Goal: Task Accomplishment & Management: Complete application form

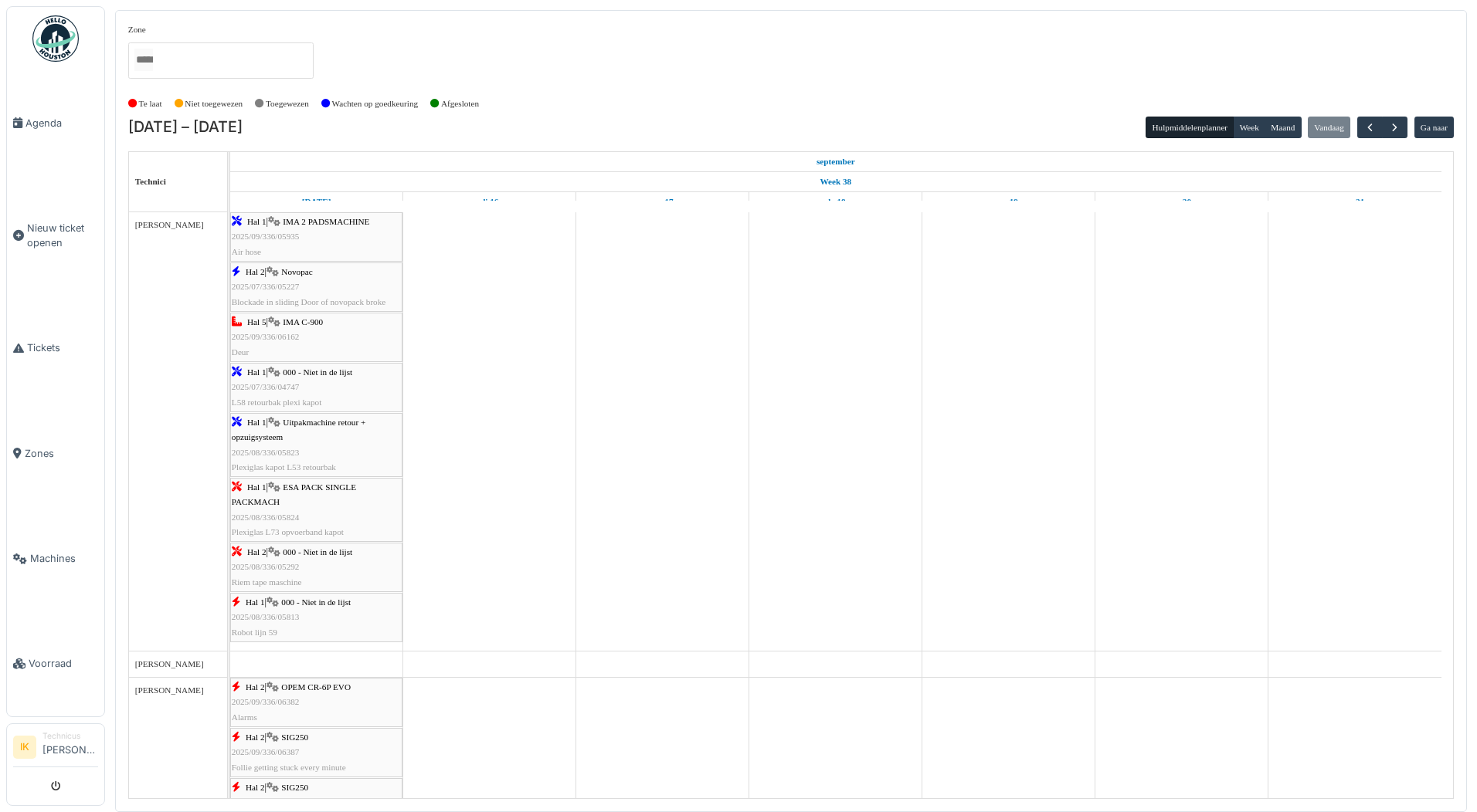
scroll to position [77, 0]
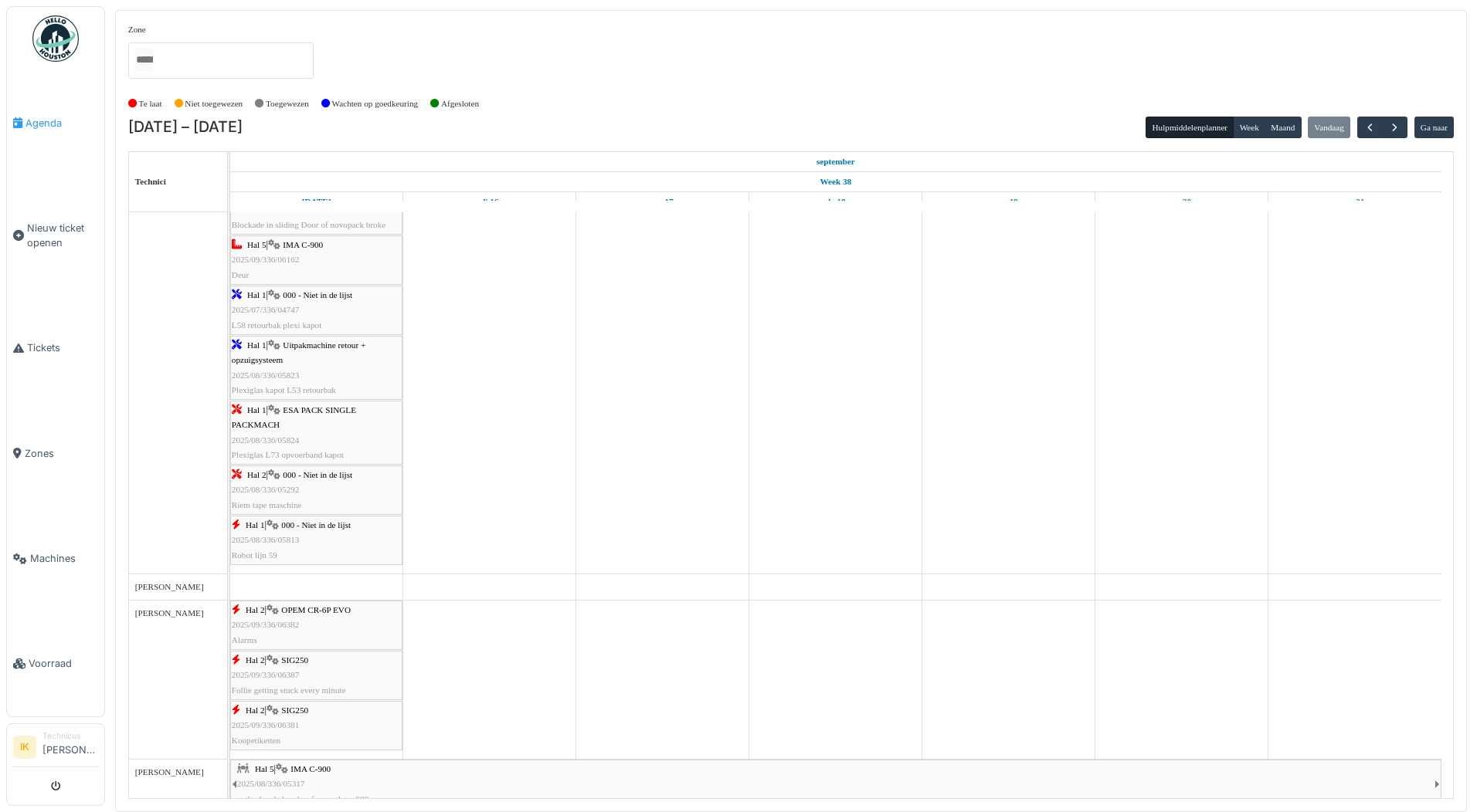
click at [33, 116] on span "Agenda" at bounding box center [61, 122] width 72 height 14
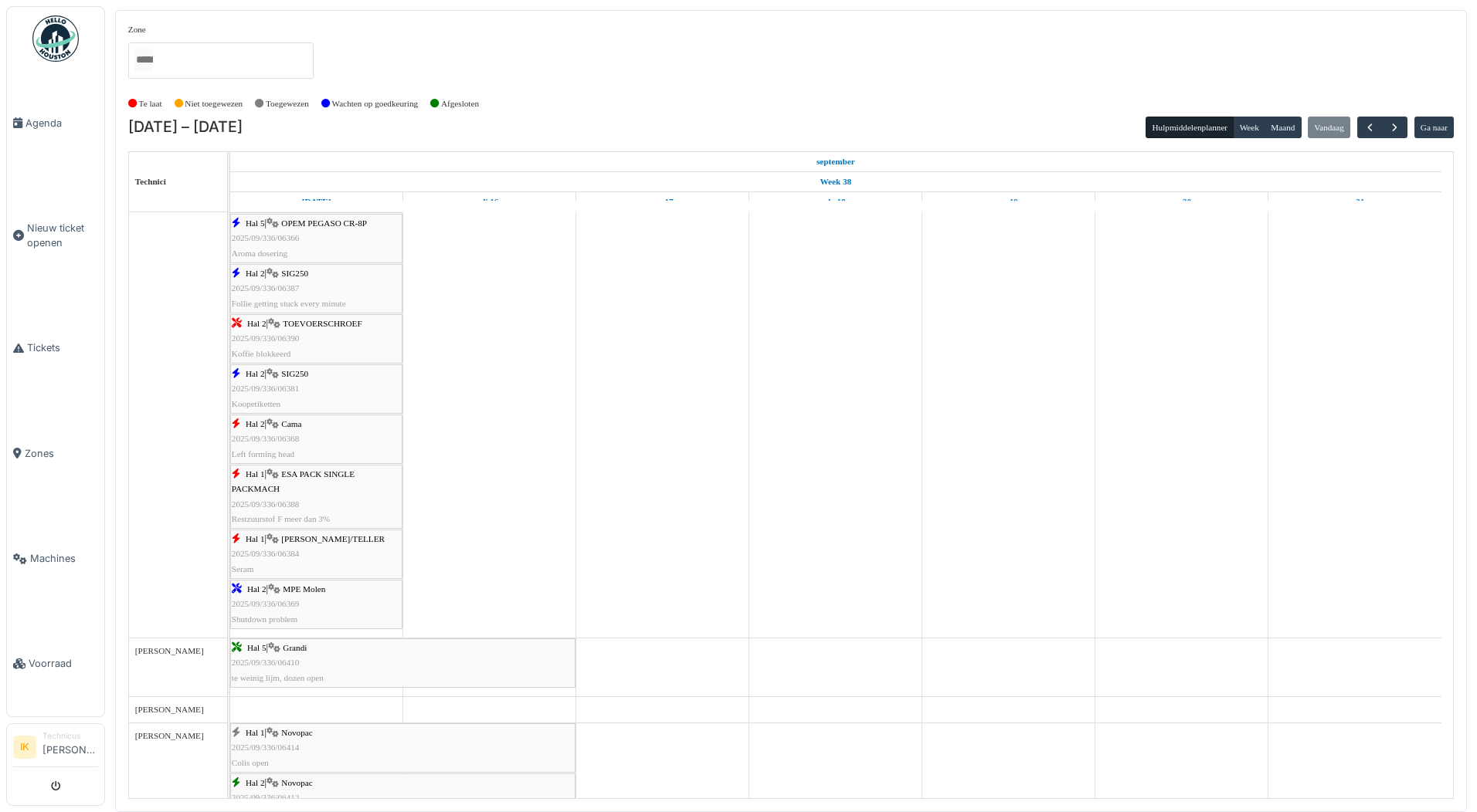
scroll to position [1158, 0]
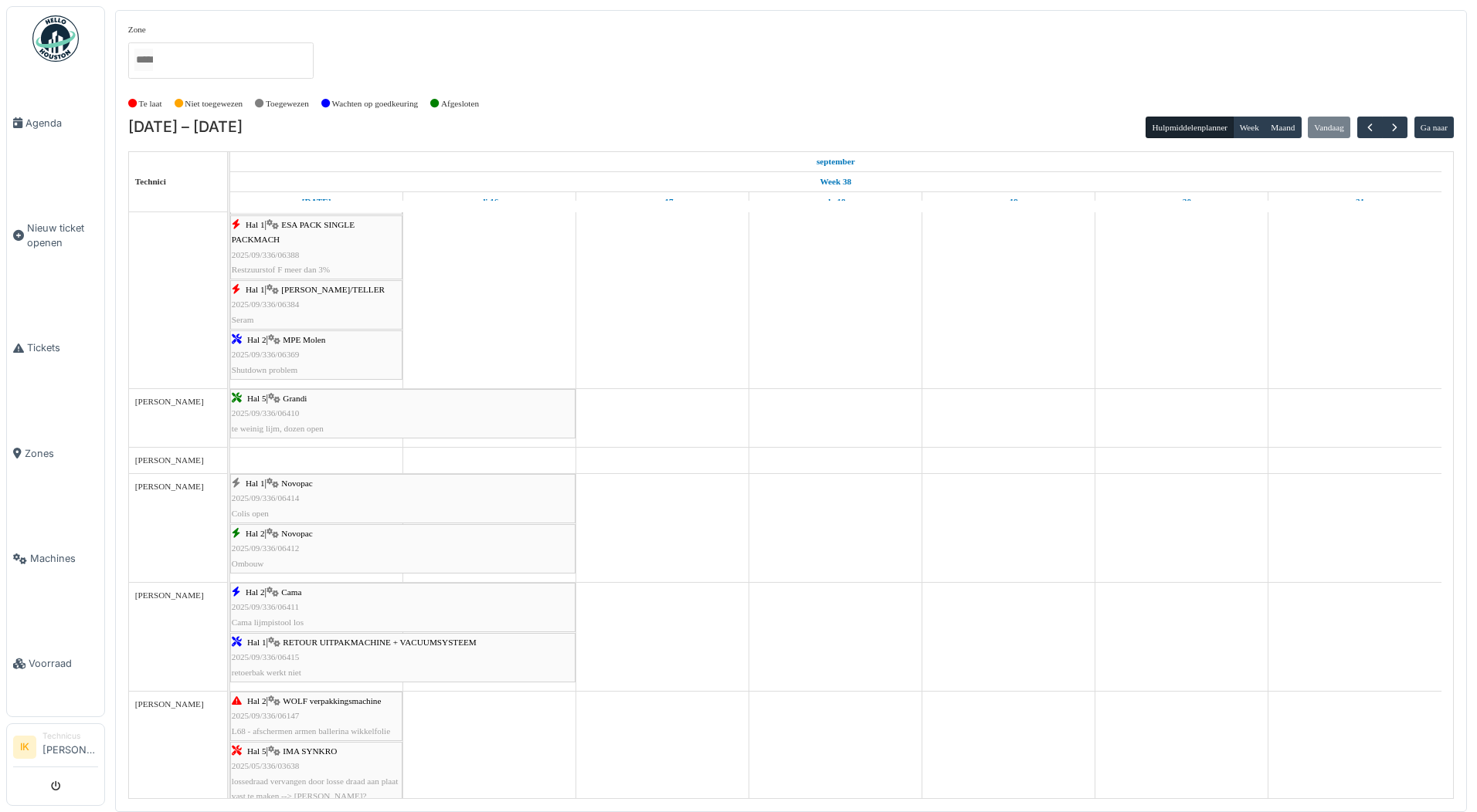
click at [322, 495] on div "Hal 1 | Novopac 2025/09/336/06414 Colis open" at bounding box center [402, 499] width 342 height 44
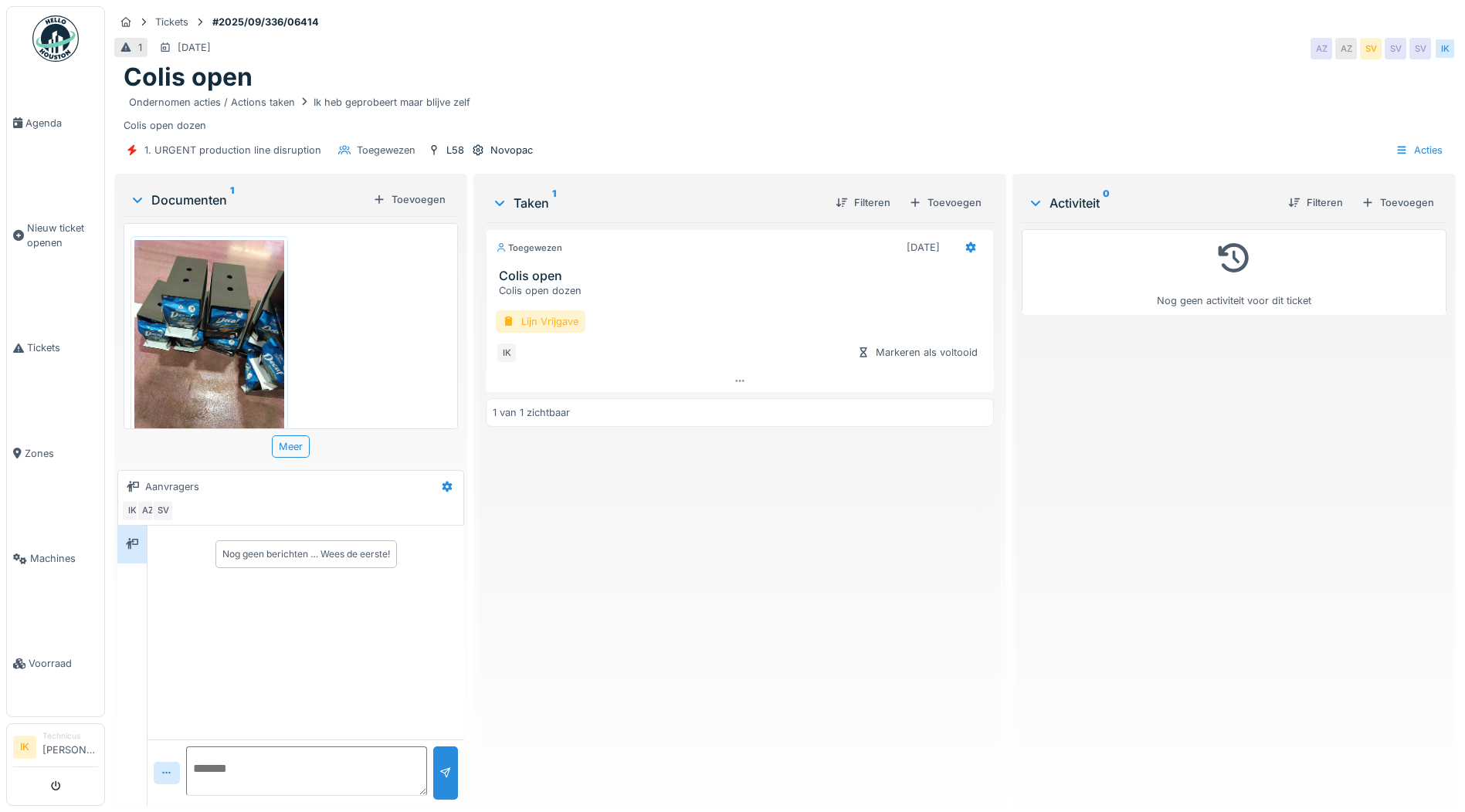
click at [528, 323] on div "Lijn Vrijgave" at bounding box center [540, 321] width 90 height 22
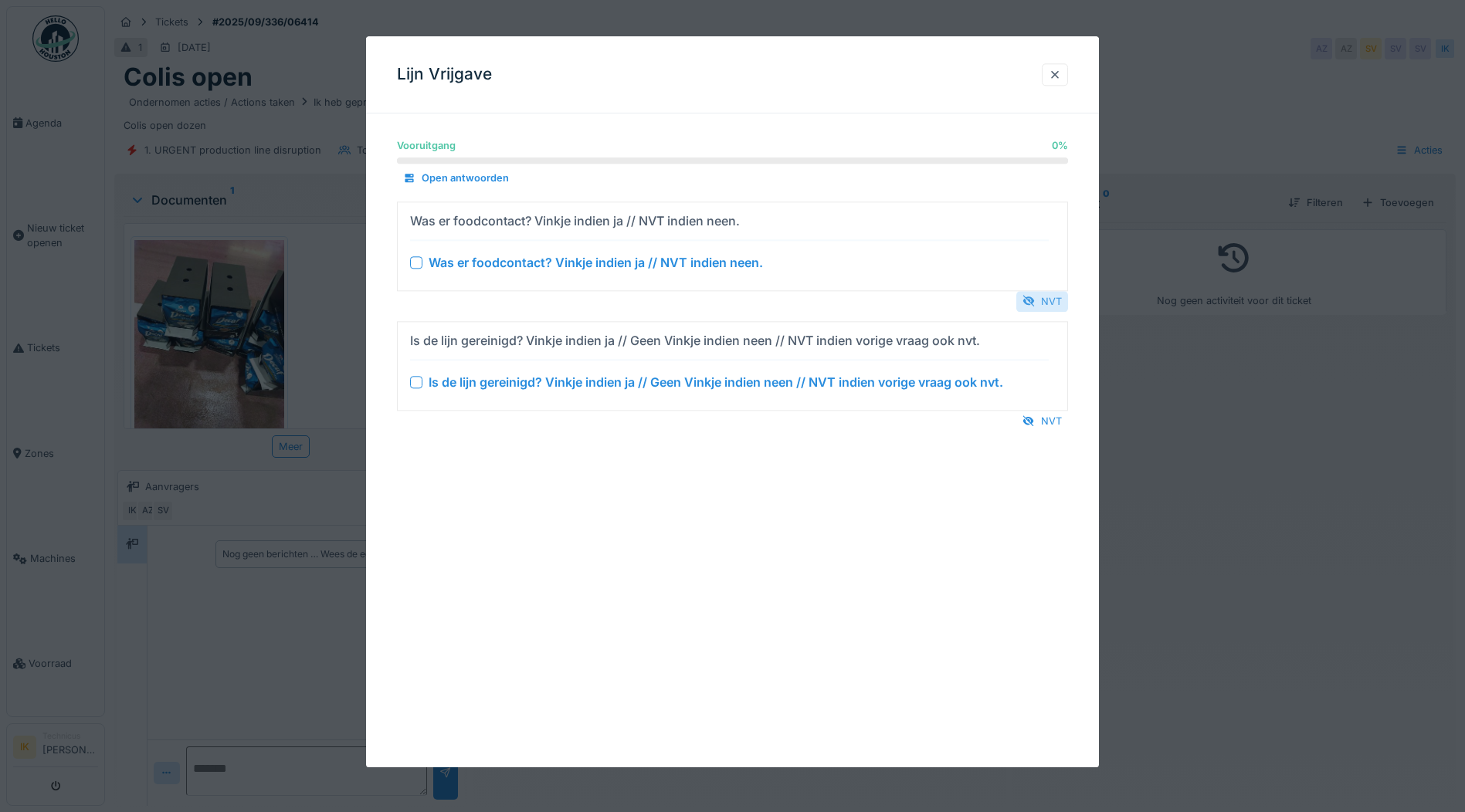
click at [1042, 300] on div "NVT" at bounding box center [1043, 302] width 52 height 21
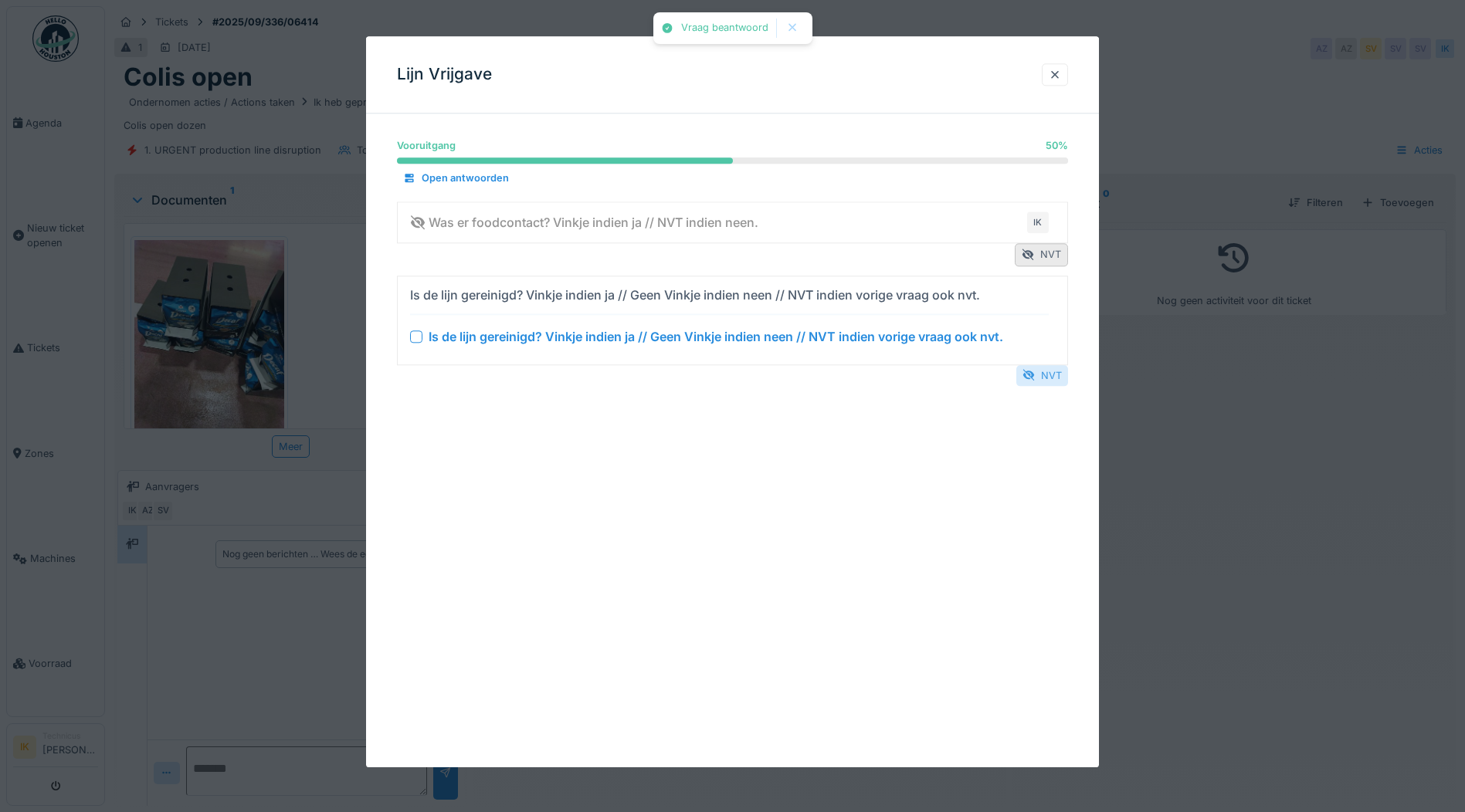
click at [1044, 374] on div "NVT" at bounding box center [1043, 376] width 52 height 21
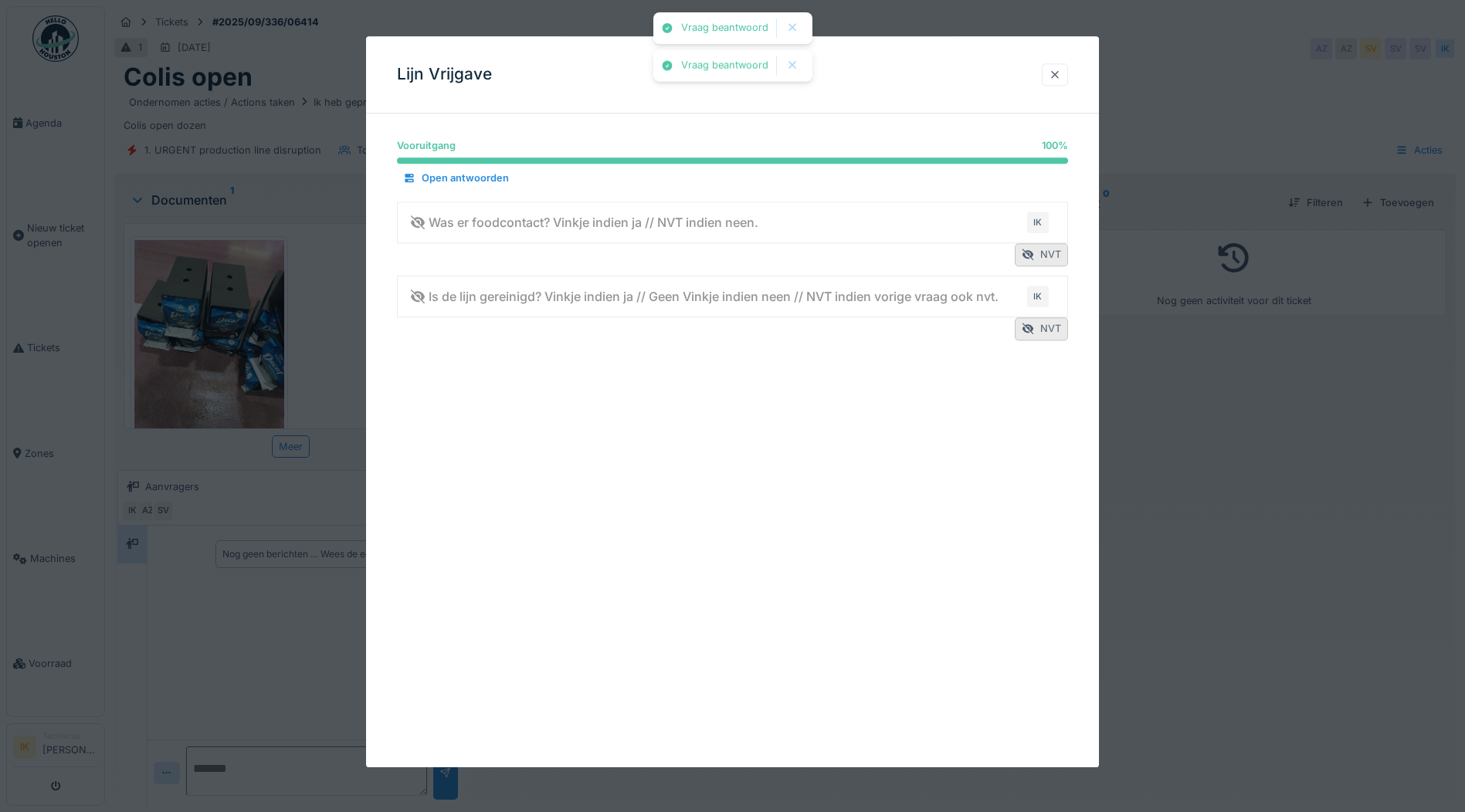
click at [1061, 74] on div at bounding box center [1054, 74] width 13 height 14
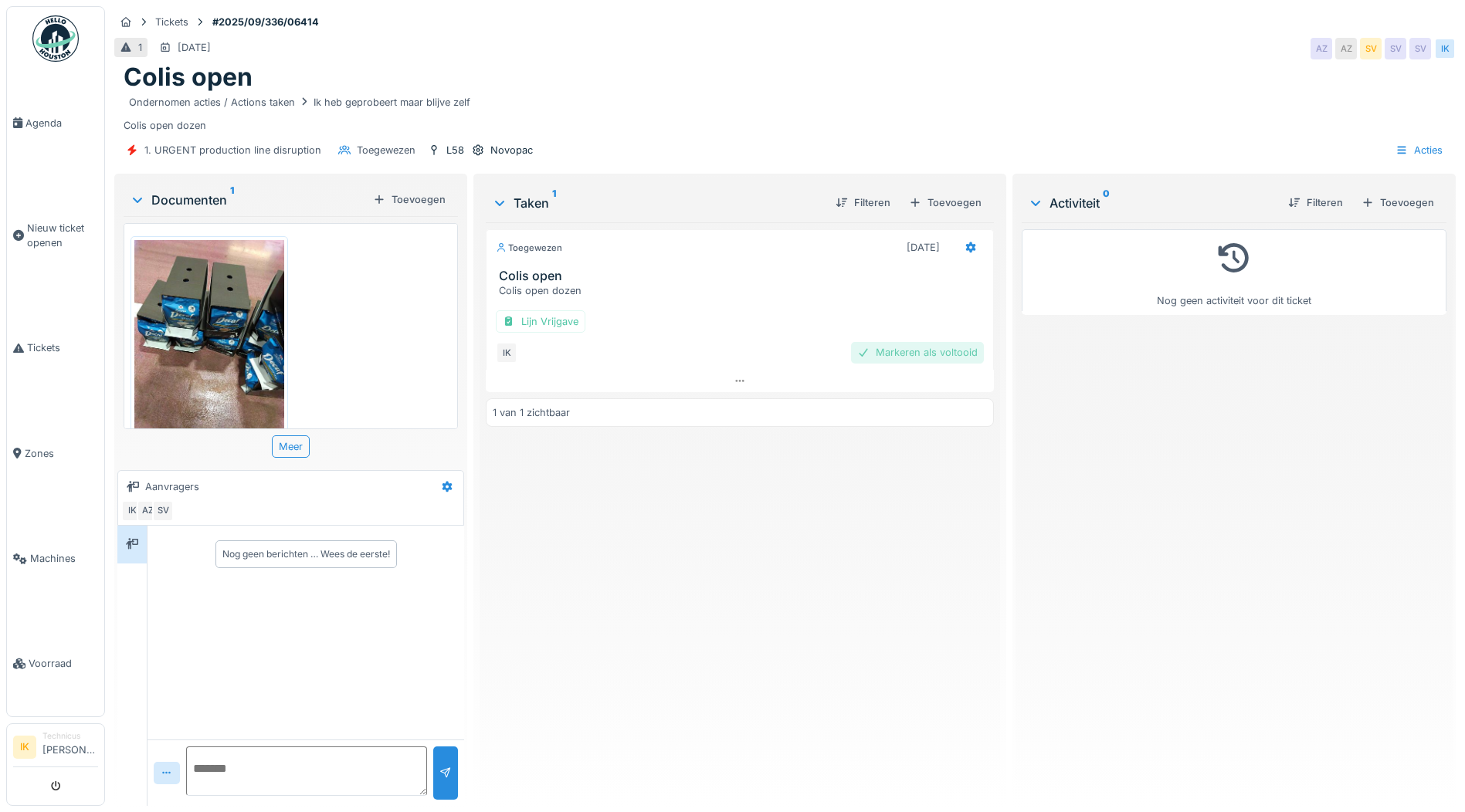
click at [878, 355] on div "Markeren als voltooid" at bounding box center [917, 353] width 133 height 21
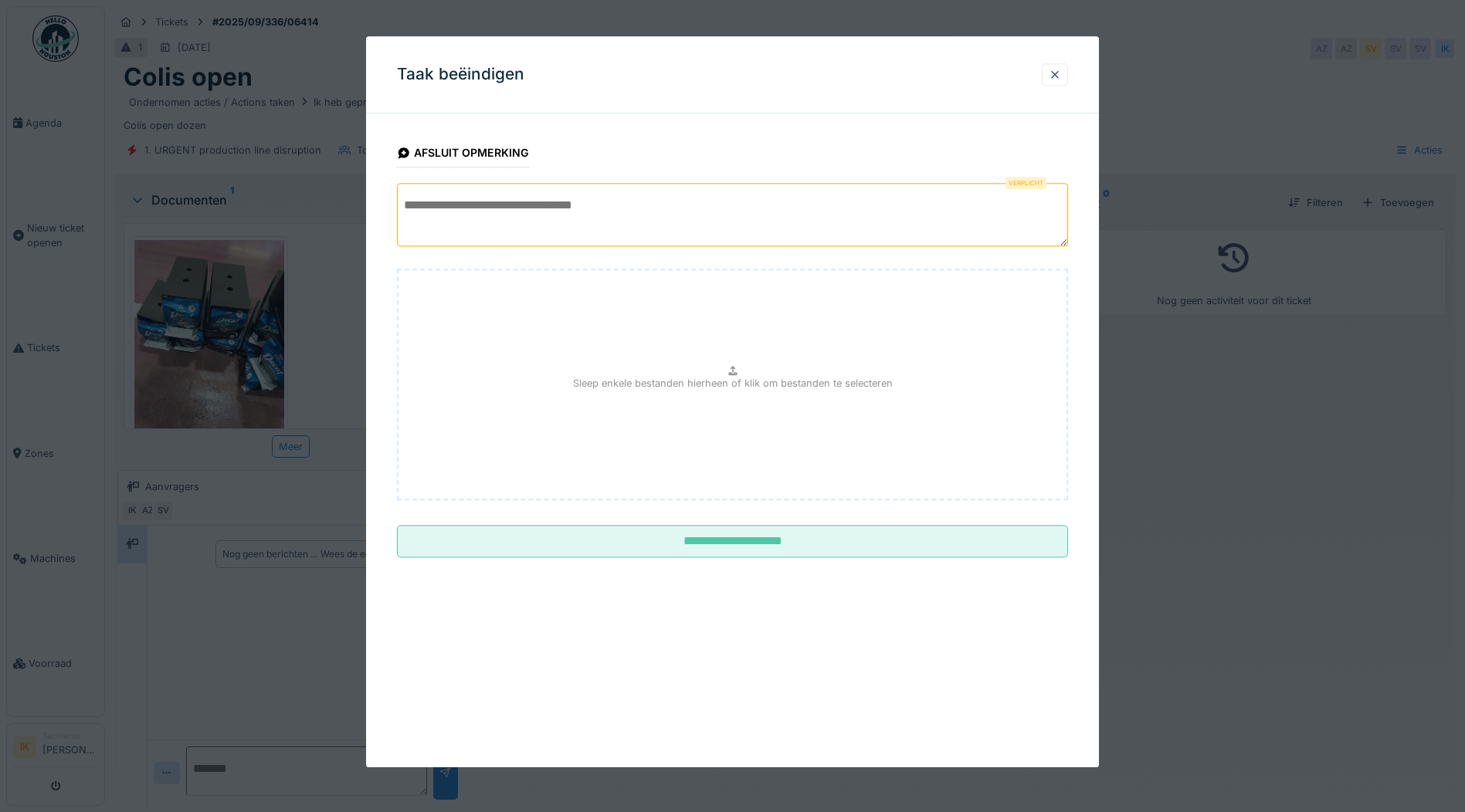
click at [436, 202] on textarea at bounding box center [733, 215] width 671 height 64
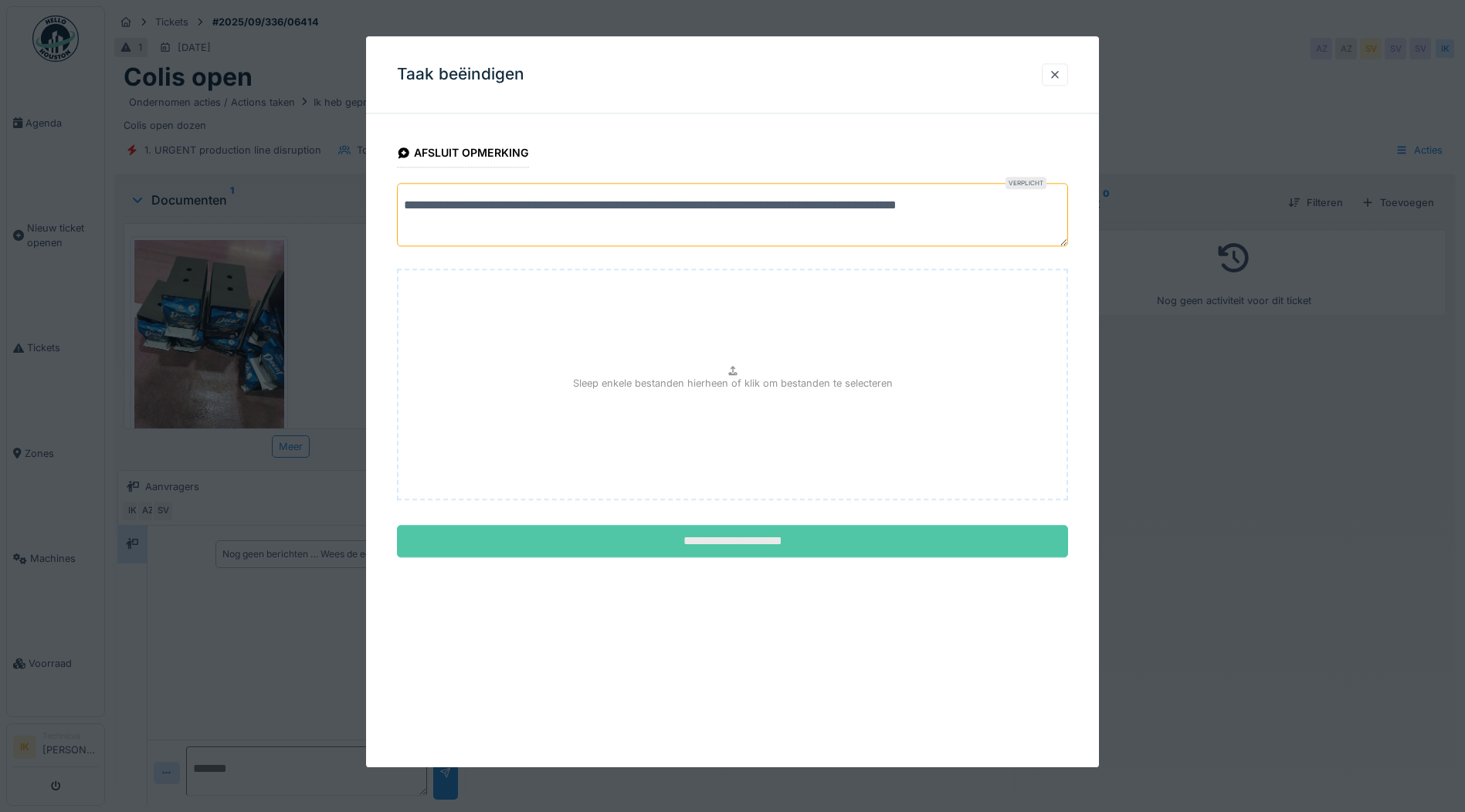
type textarea "**********"
click at [707, 544] on input "**********" at bounding box center [733, 542] width 671 height 33
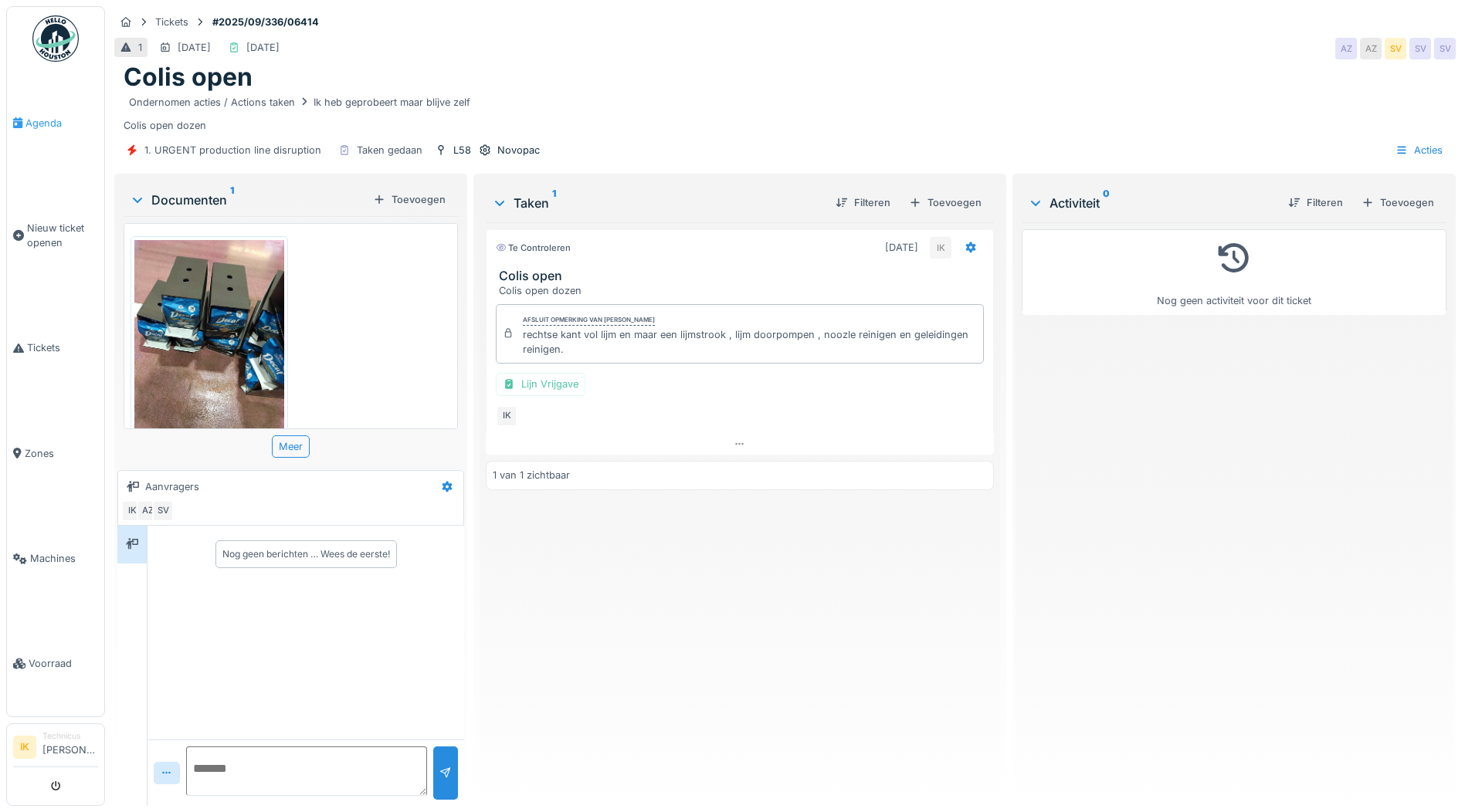
click at [33, 122] on span "Agenda" at bounding box center [61, 122] width 72 height 14
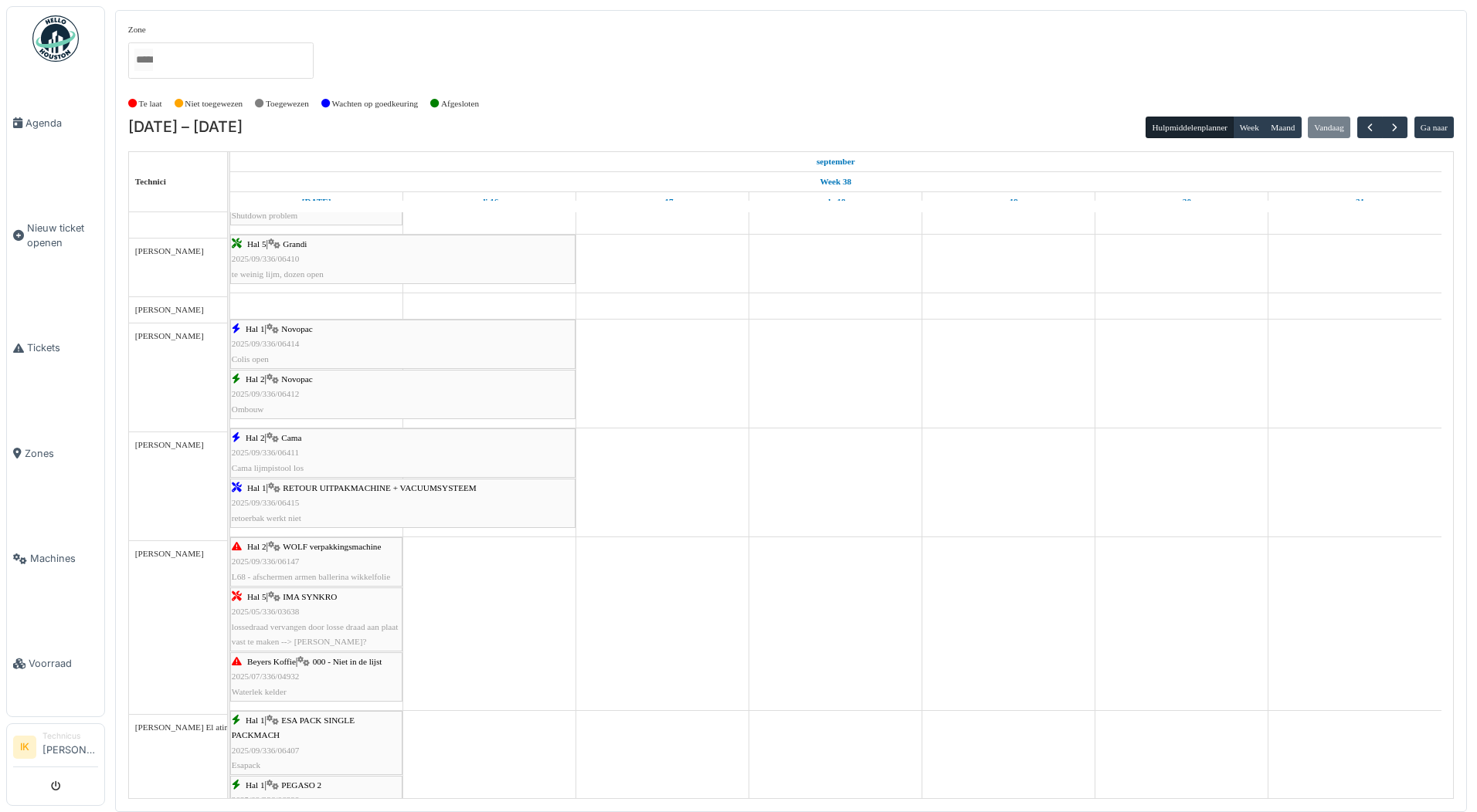
scroll to position [1313, 0]
click at [273, 447] on div "Hal 2 | Cama 2025/09/336/06411 Cama lijmpistool los" at bounding box center [402, 453] width 342 height 44
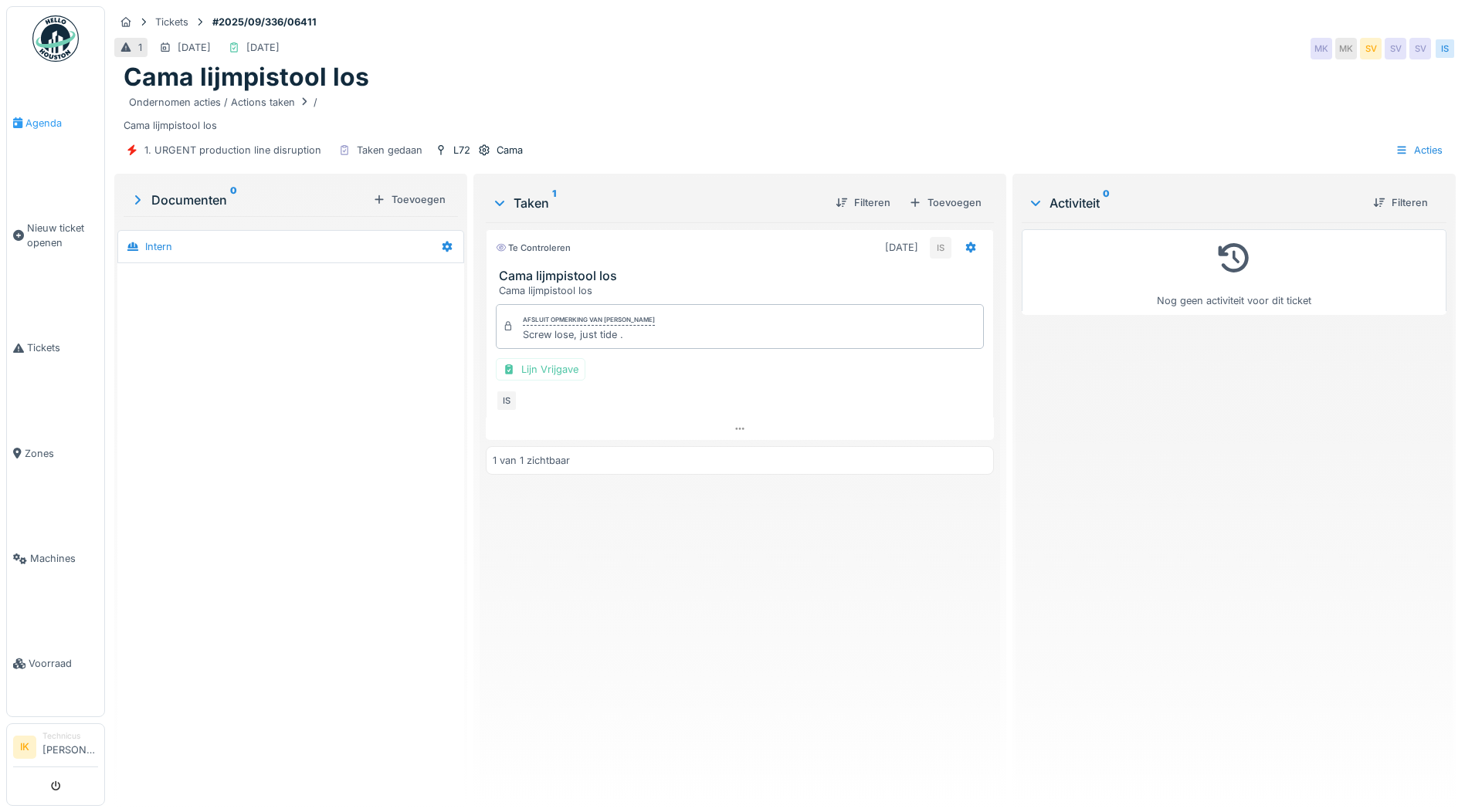
click at [32, 123] on span "Agenda" at bounding box center [61, 122] width 72 height 14
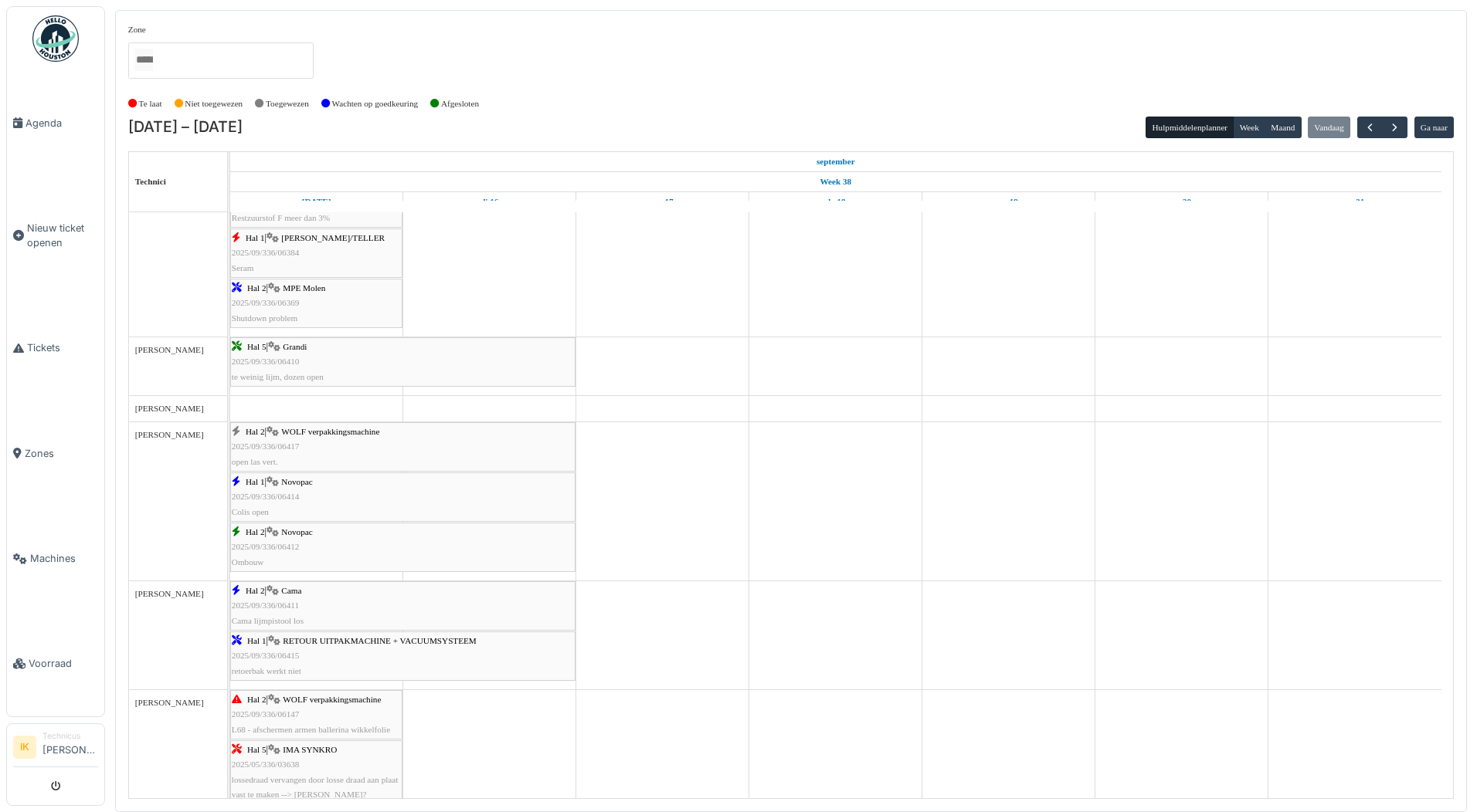
scroll to position [1235, 0]
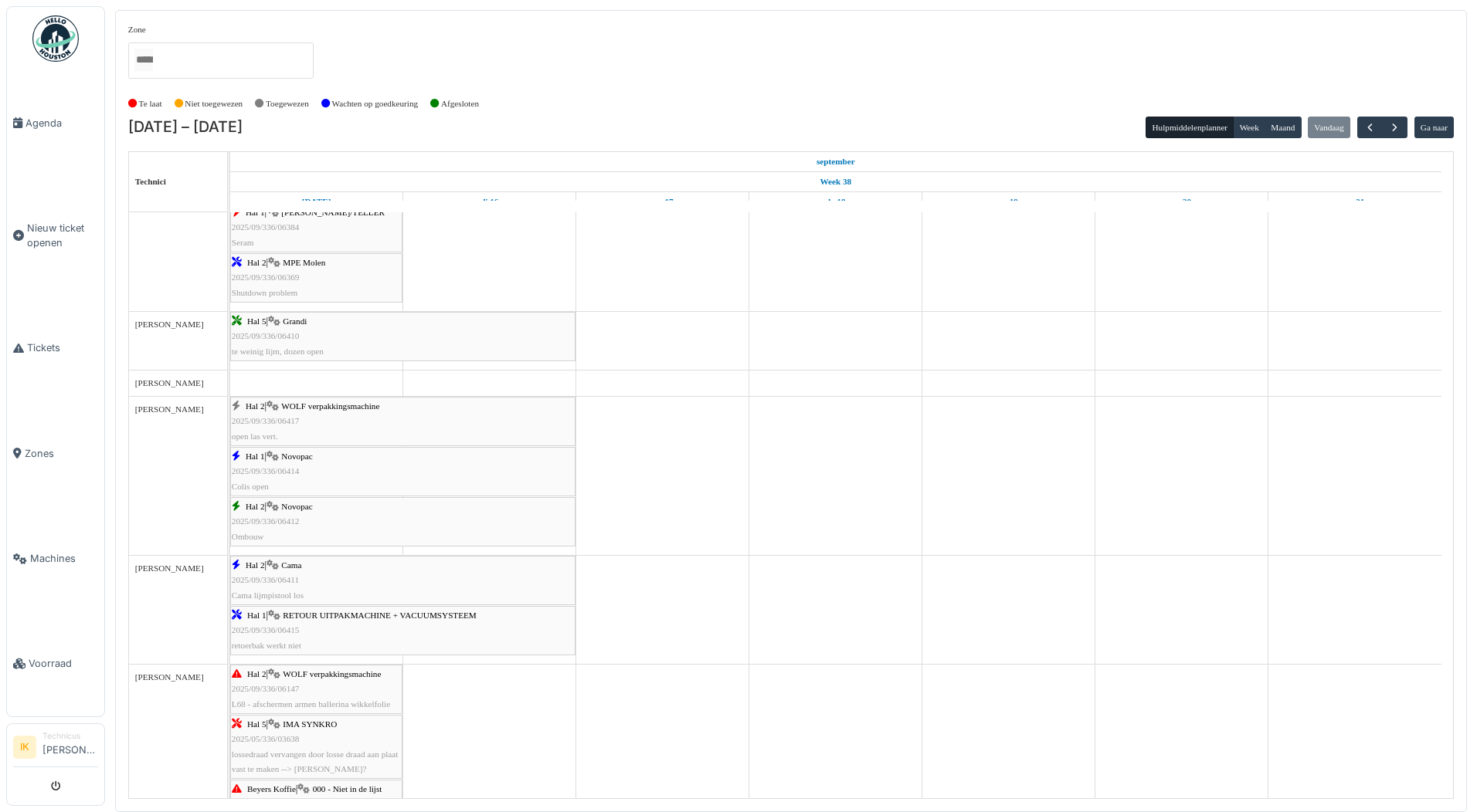
click at [288, 408] on span "WOLF verpakkingsmachine" at bounding box center [330, 406] width 98 height 10
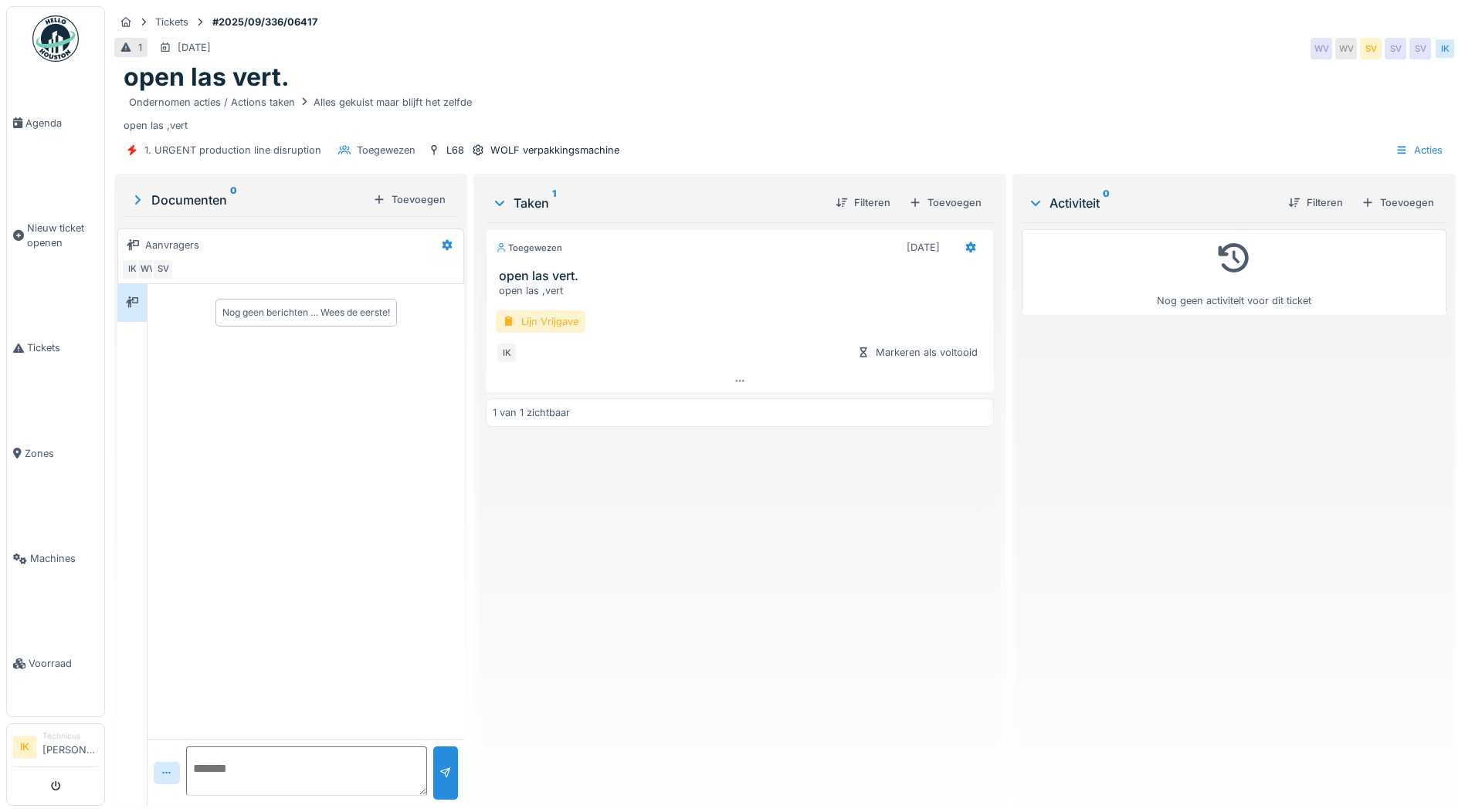
click at [538, 322] on div "Lijn Vrijgave" at bounding box center [540, 321] width 90 height 22
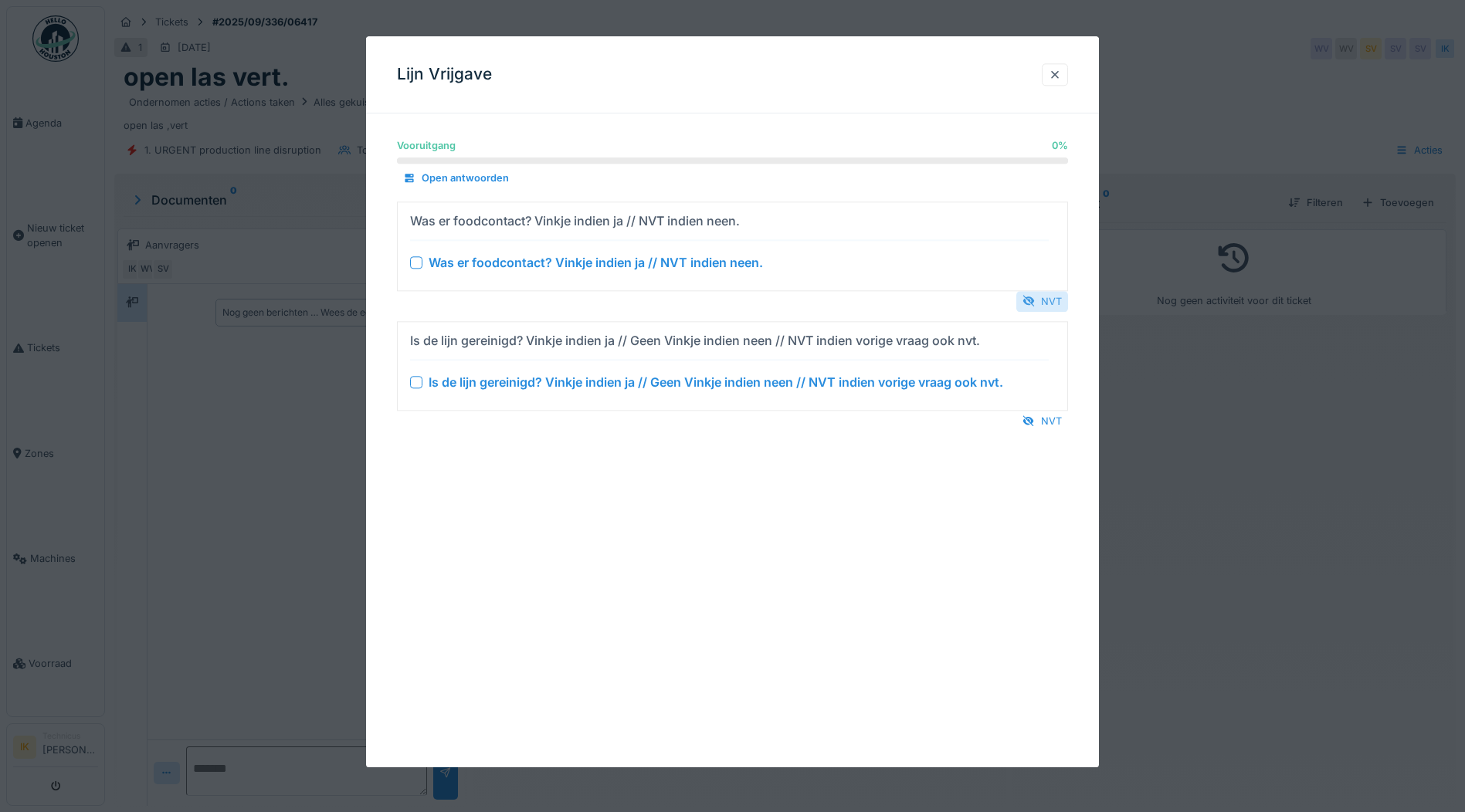
click at [1035, 301] on div at bounding box center [1028, 301] width 13 height 14
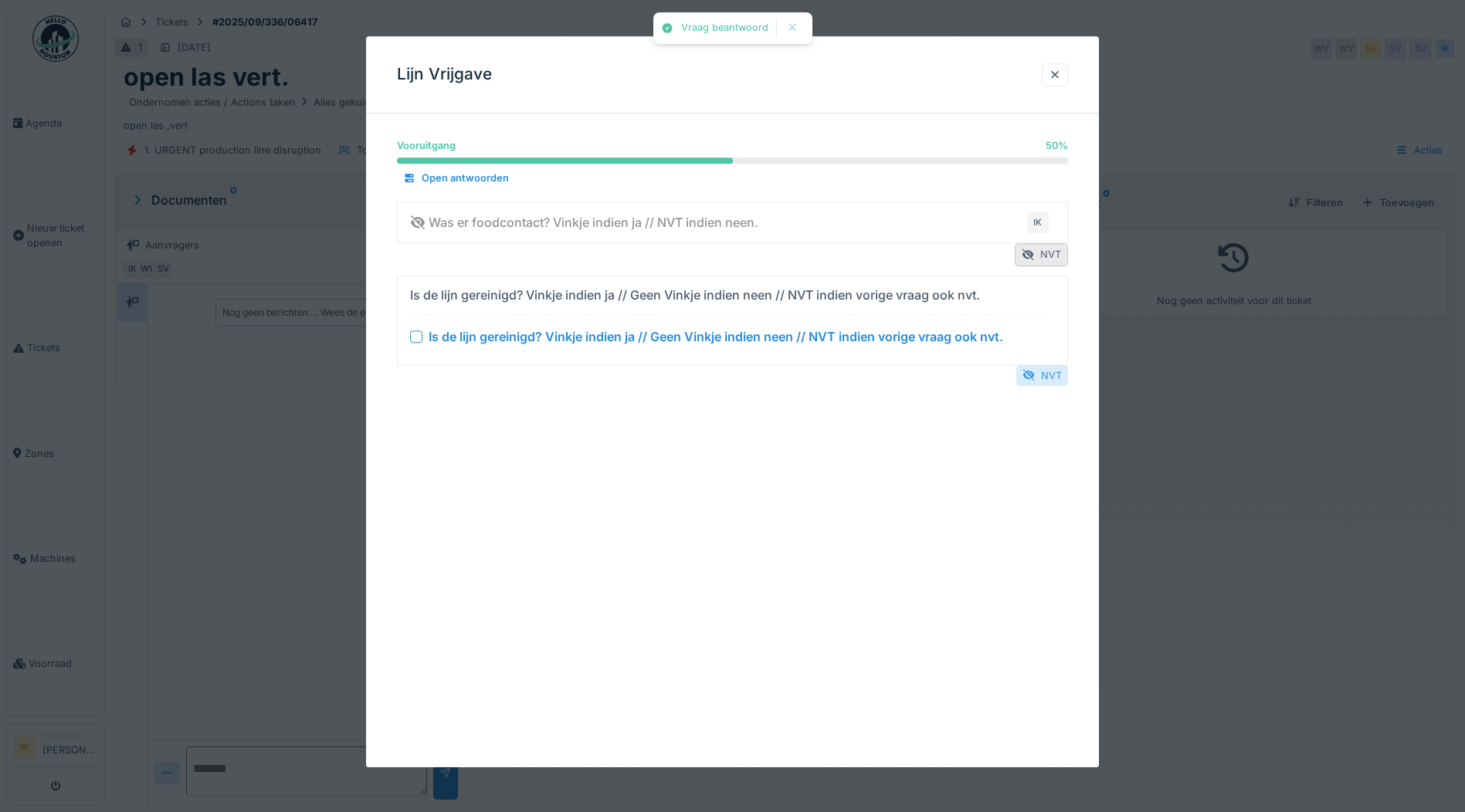
click at [1035, 378] on div at bounding box center [1028, 375] width 13 height 14
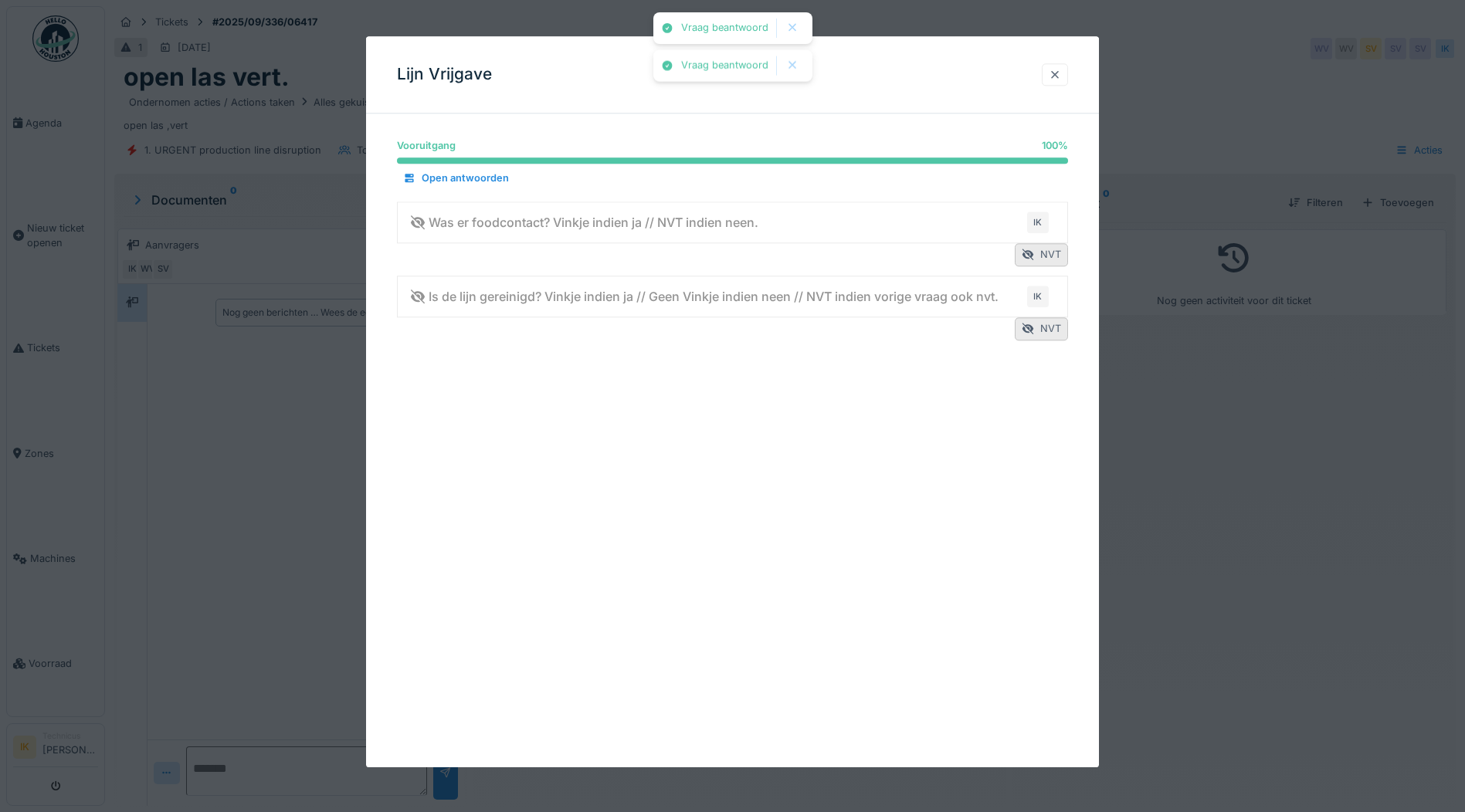
click at [1064, 67] on div at bounding box center [1054, 74] width 26 height 22
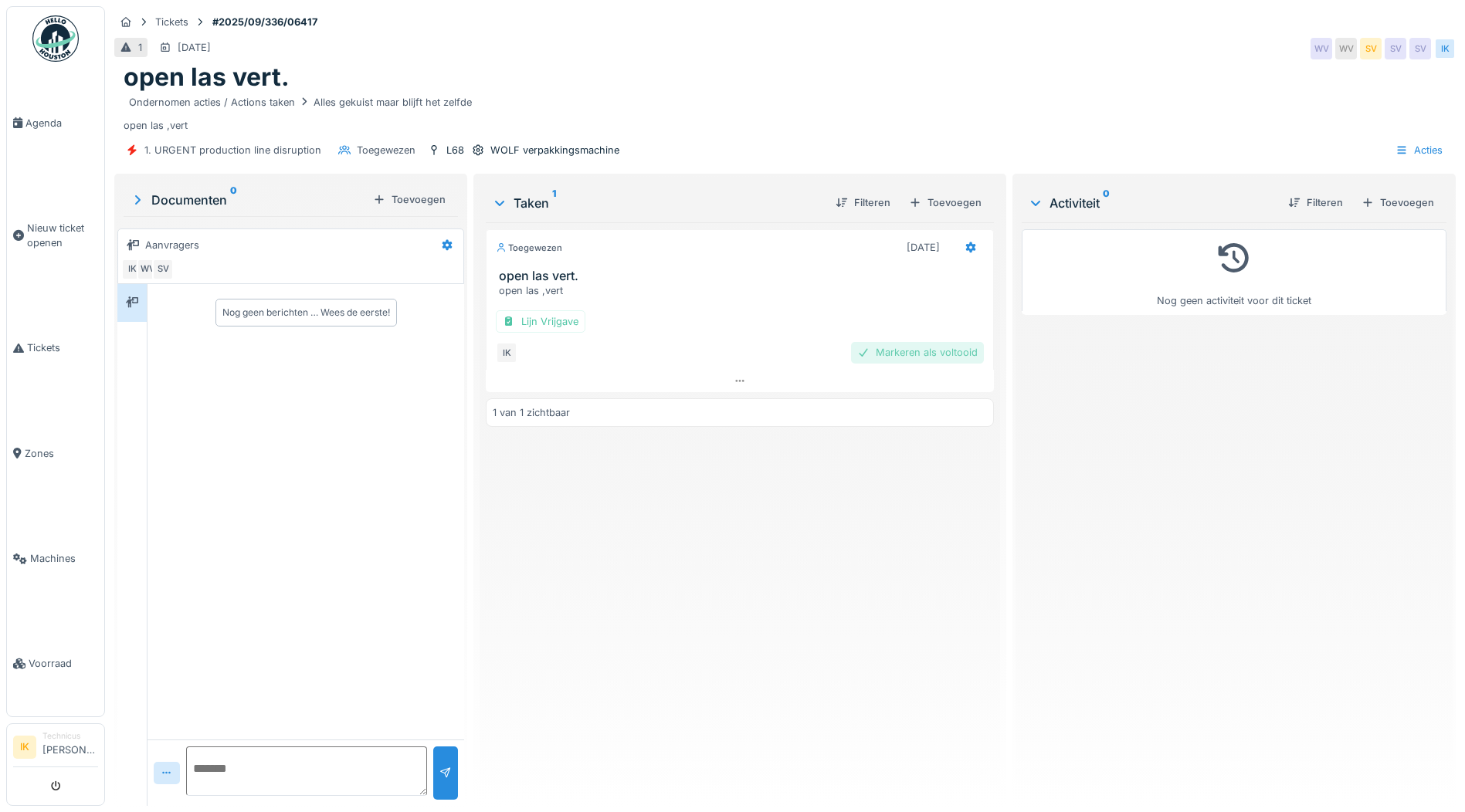
click at [906, 357] on div "Markeren als voltooid" at bounding box center [917, 353] width 133 height 21
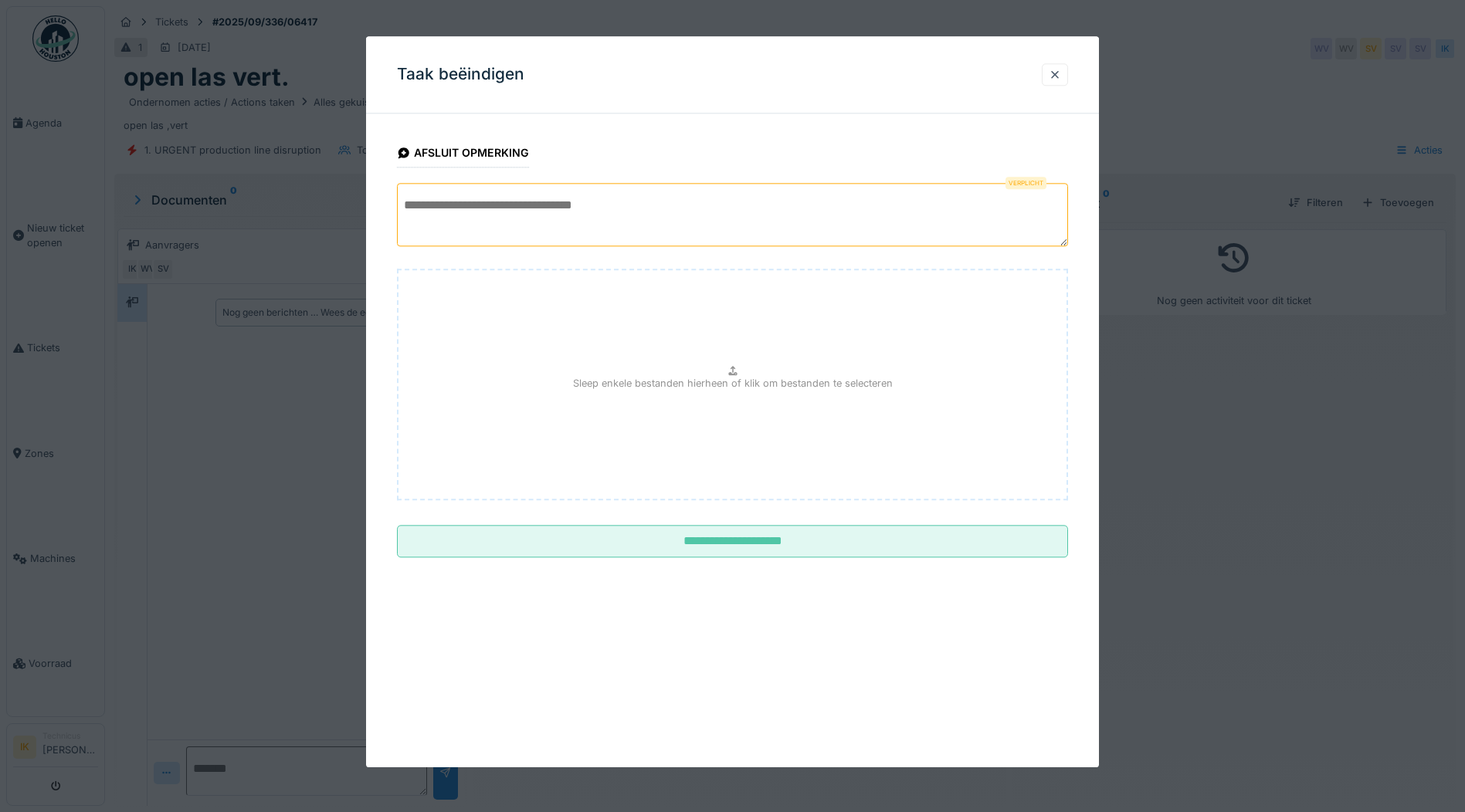
click at [446, 200] on textarea at bounding box center [733, 215] width 671 height 64
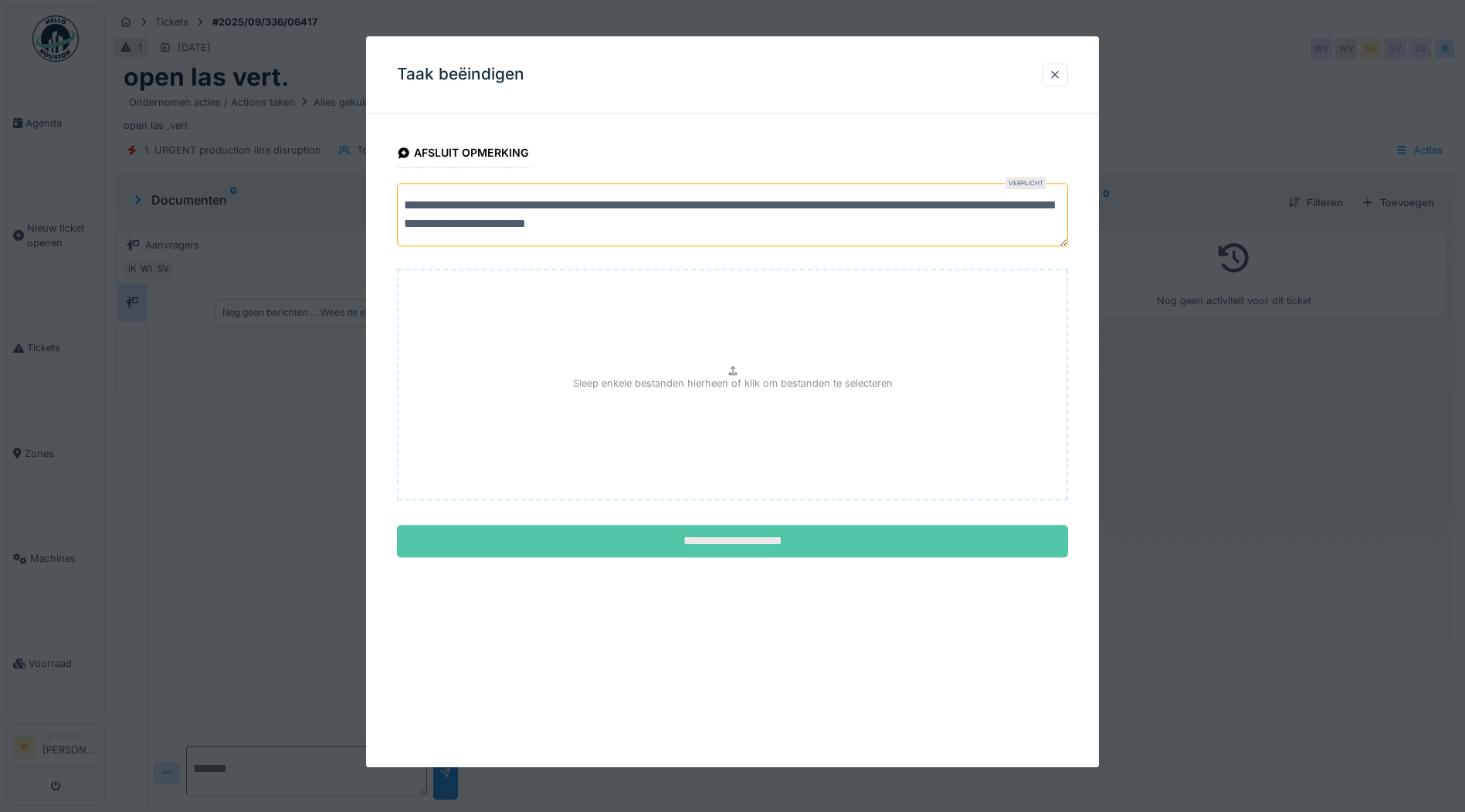
type textarea "**********"
click at [766, 540] on input "**********" at bounding box center [733, 542] width 671 height 33
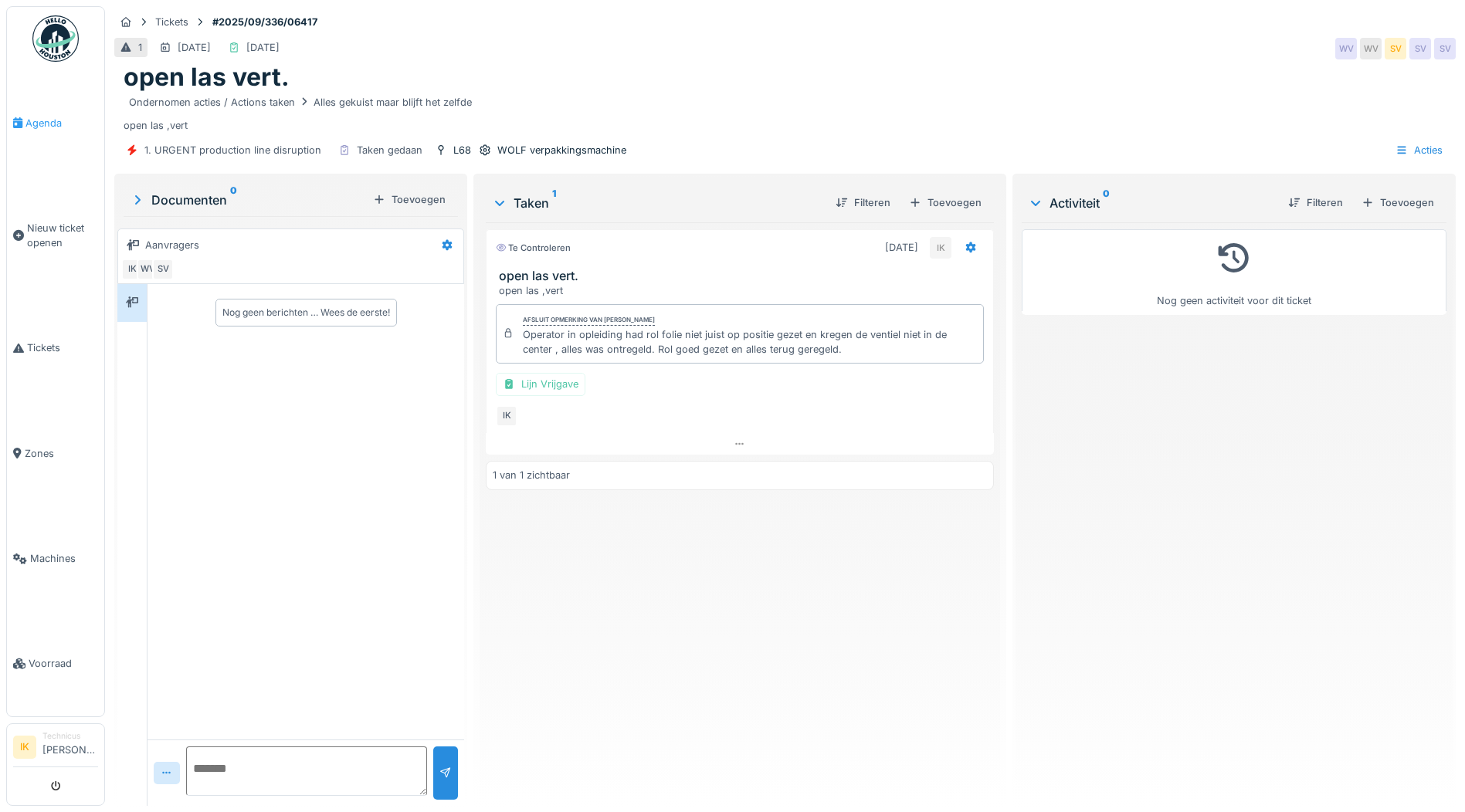
click at [36, 123] on span "Agenda" at bounding box center [61, 122] width 72 height 14
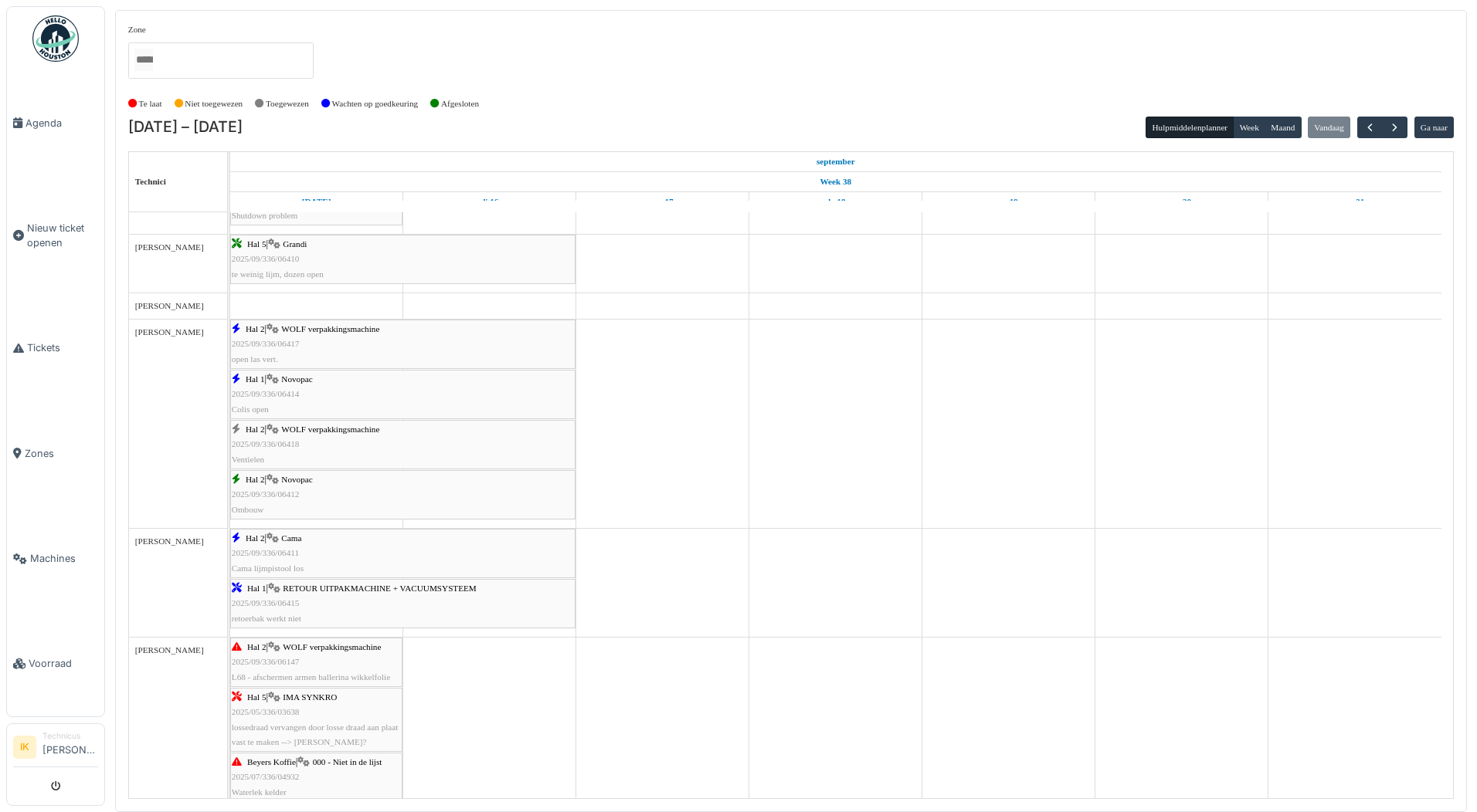
scroll to position [1390, 0]
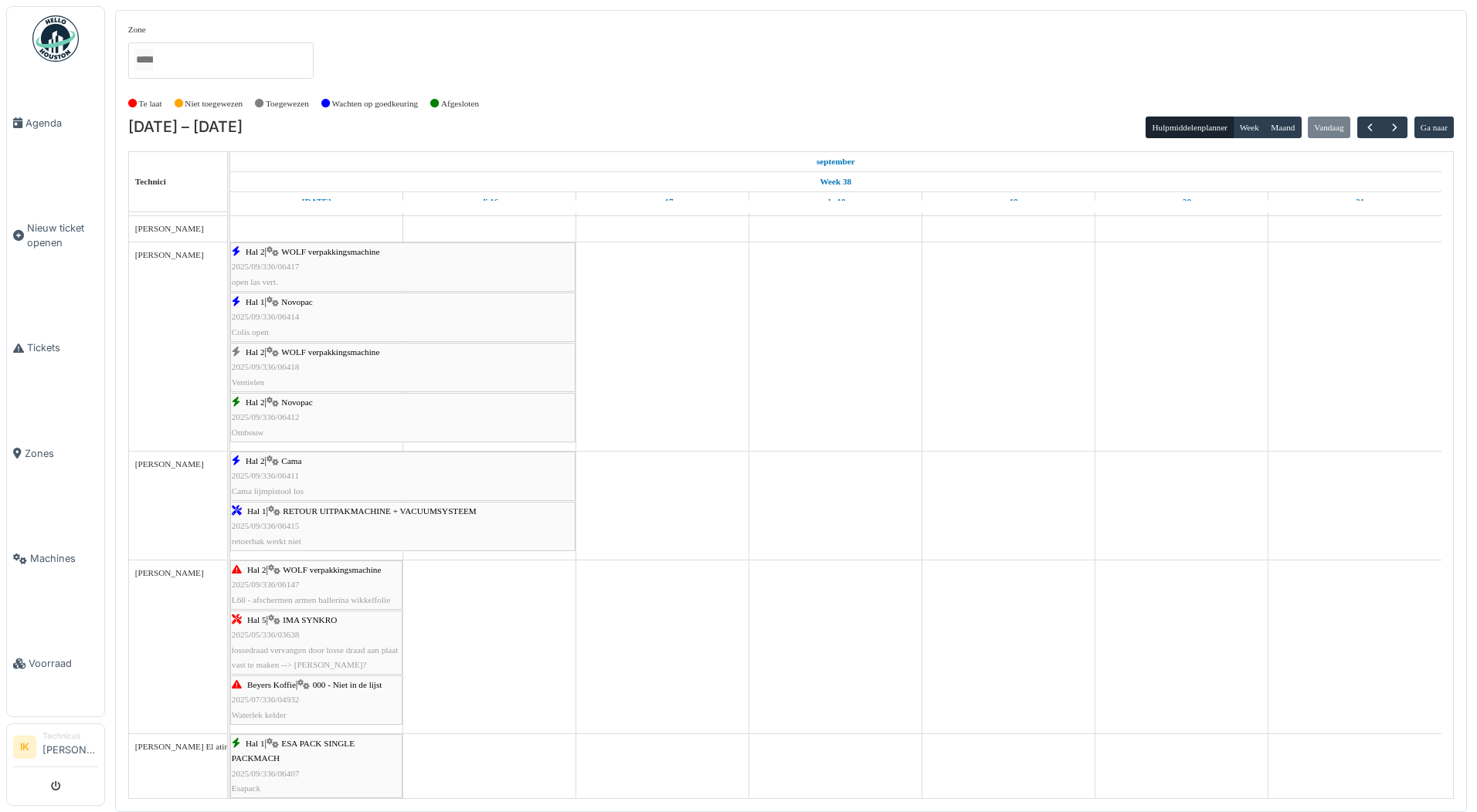
click at [327, 359] on div "Hal 2 | WOLF verpakkingsmachine 2025/09/336/06418 Ventielen" at bounding box center [402, 367] width 342 height 44
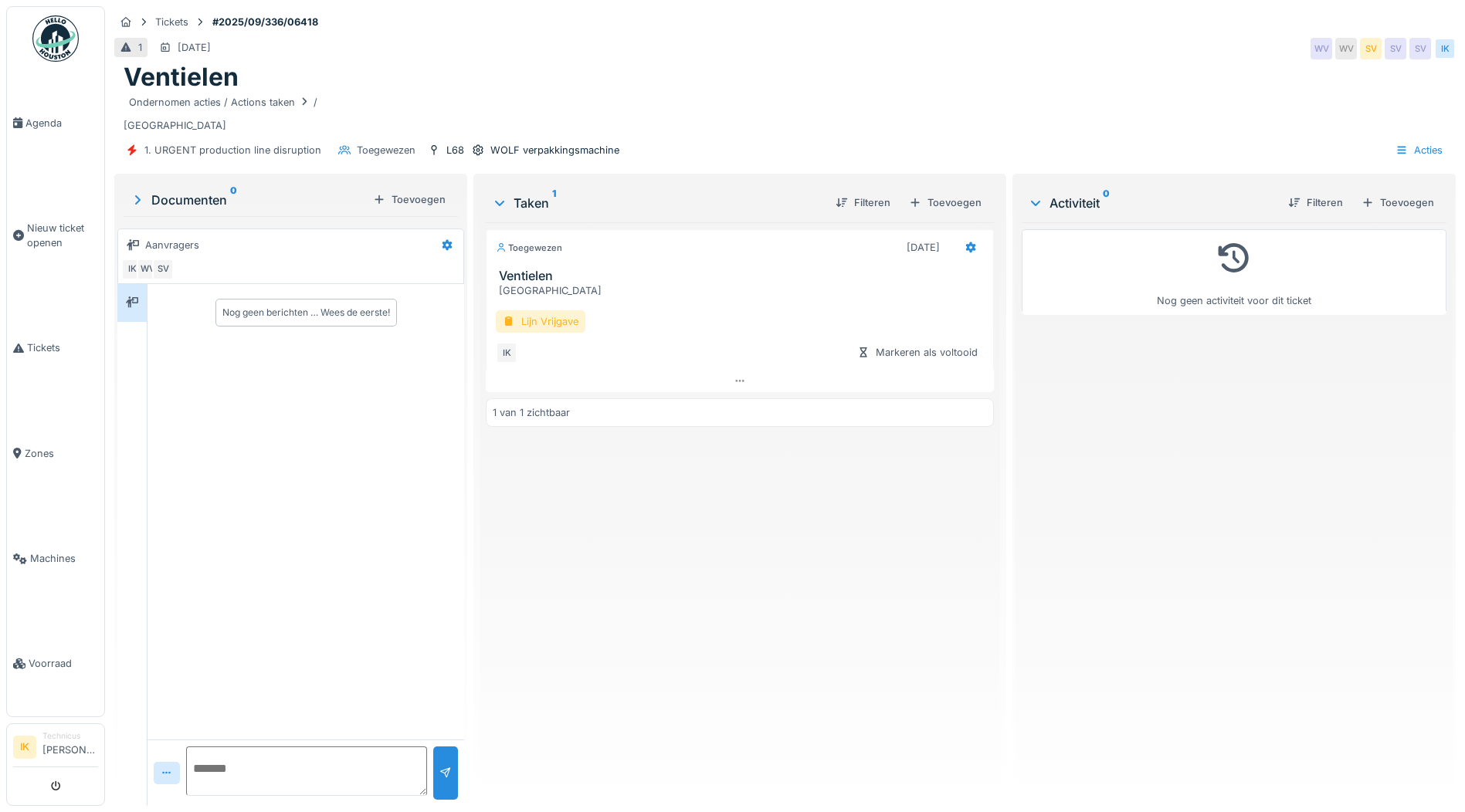
click at [524, 325] on div "Lijn Vrijgave" at bounding box center [540, 321] width 90 height 22
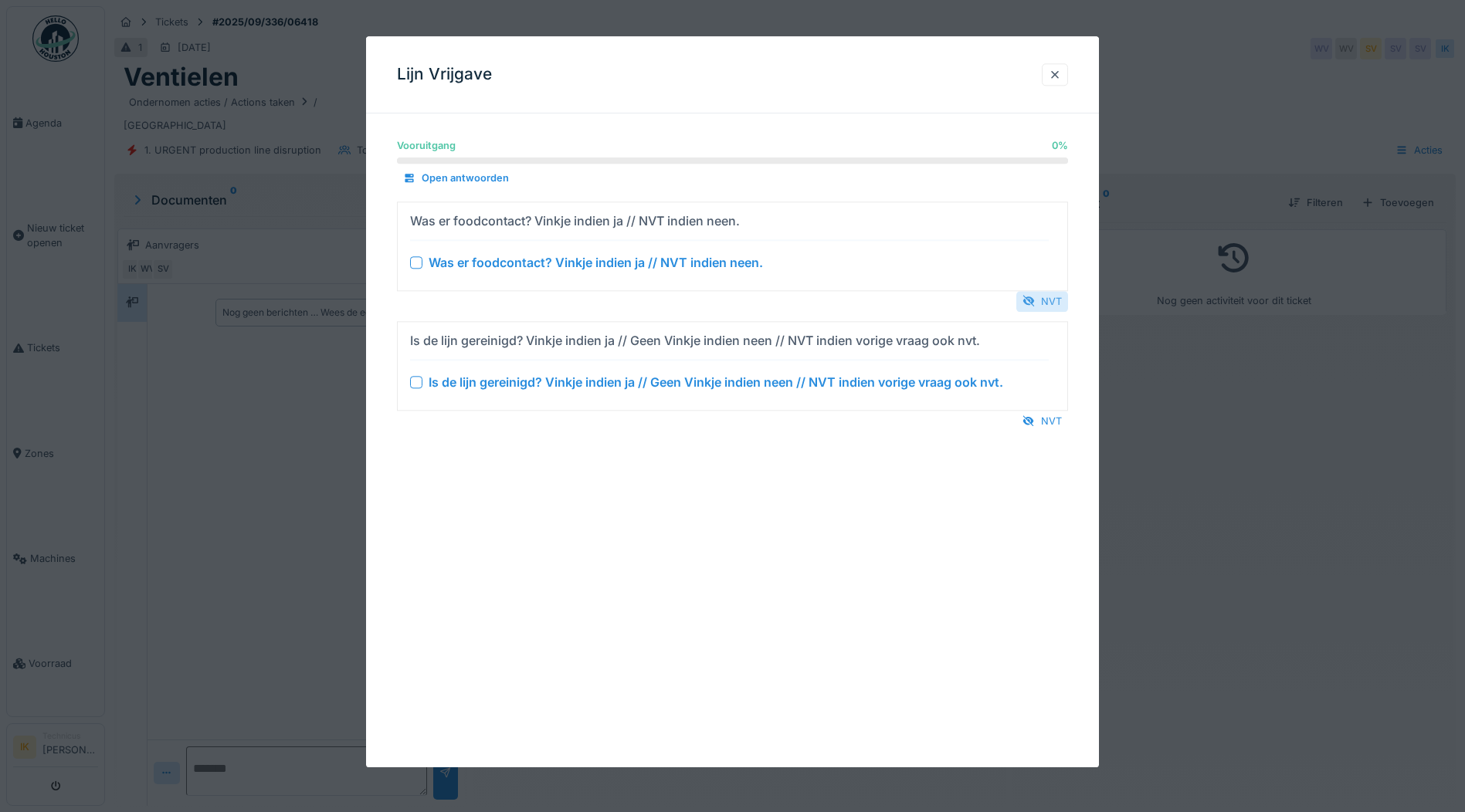
click at [1048, 300] on div "NVT" at bounding box center [1043, 302] width 52 height 21
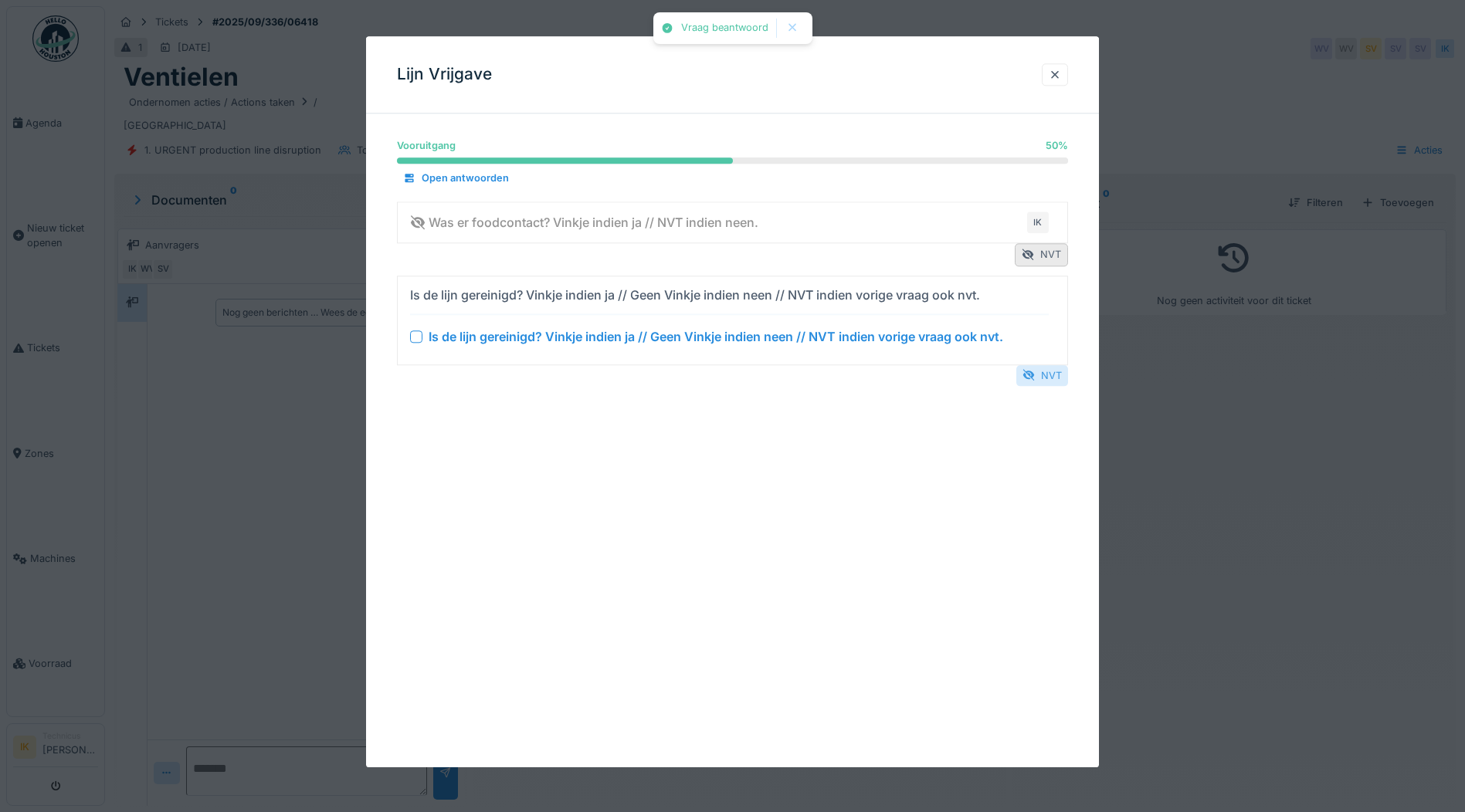
click at [1041, 375] on div "NVT" at bounding box center [1043, 376] width 52 height 21
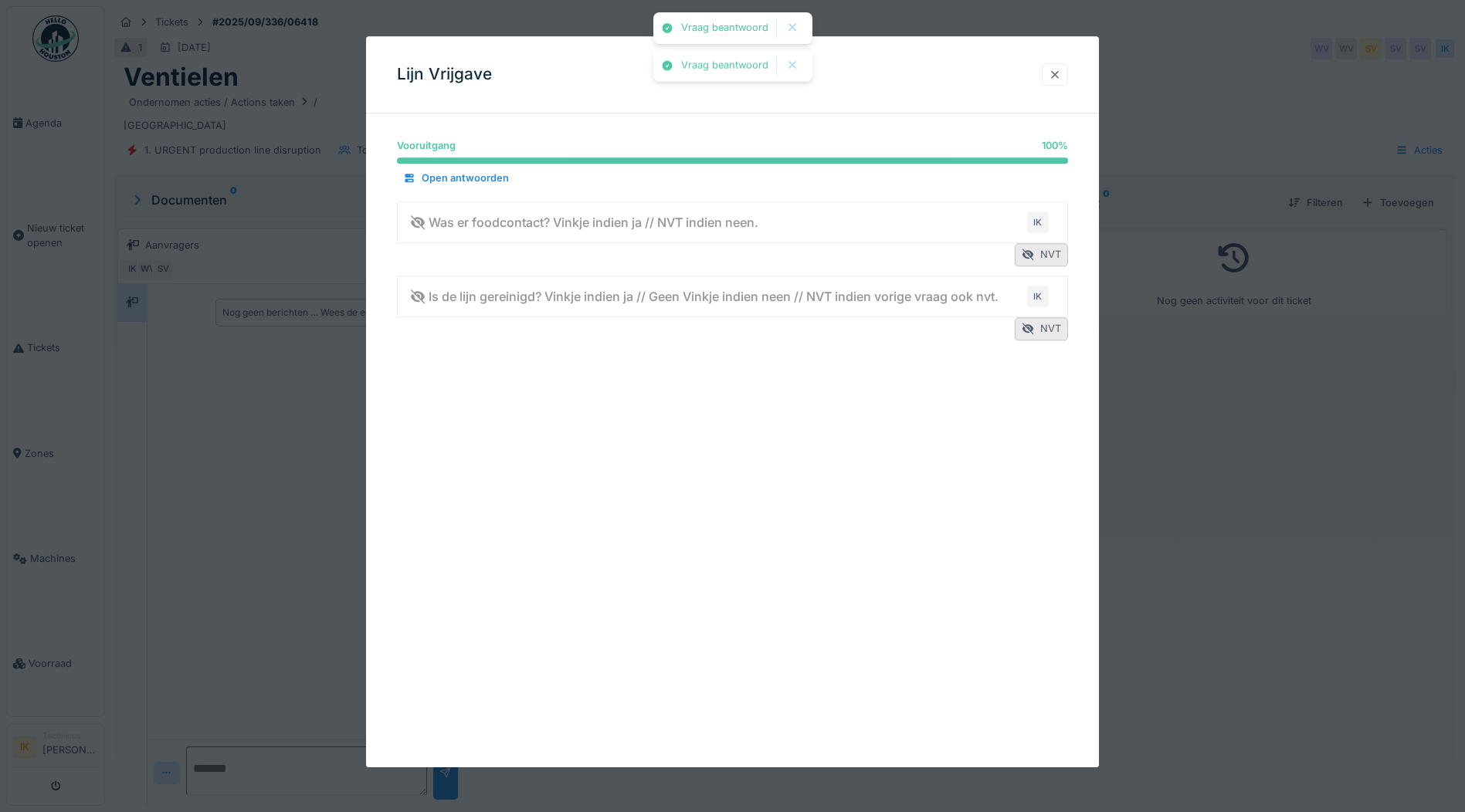
click at [1058, 77] on div at bounding box center [1054, 74] width 13 height 14
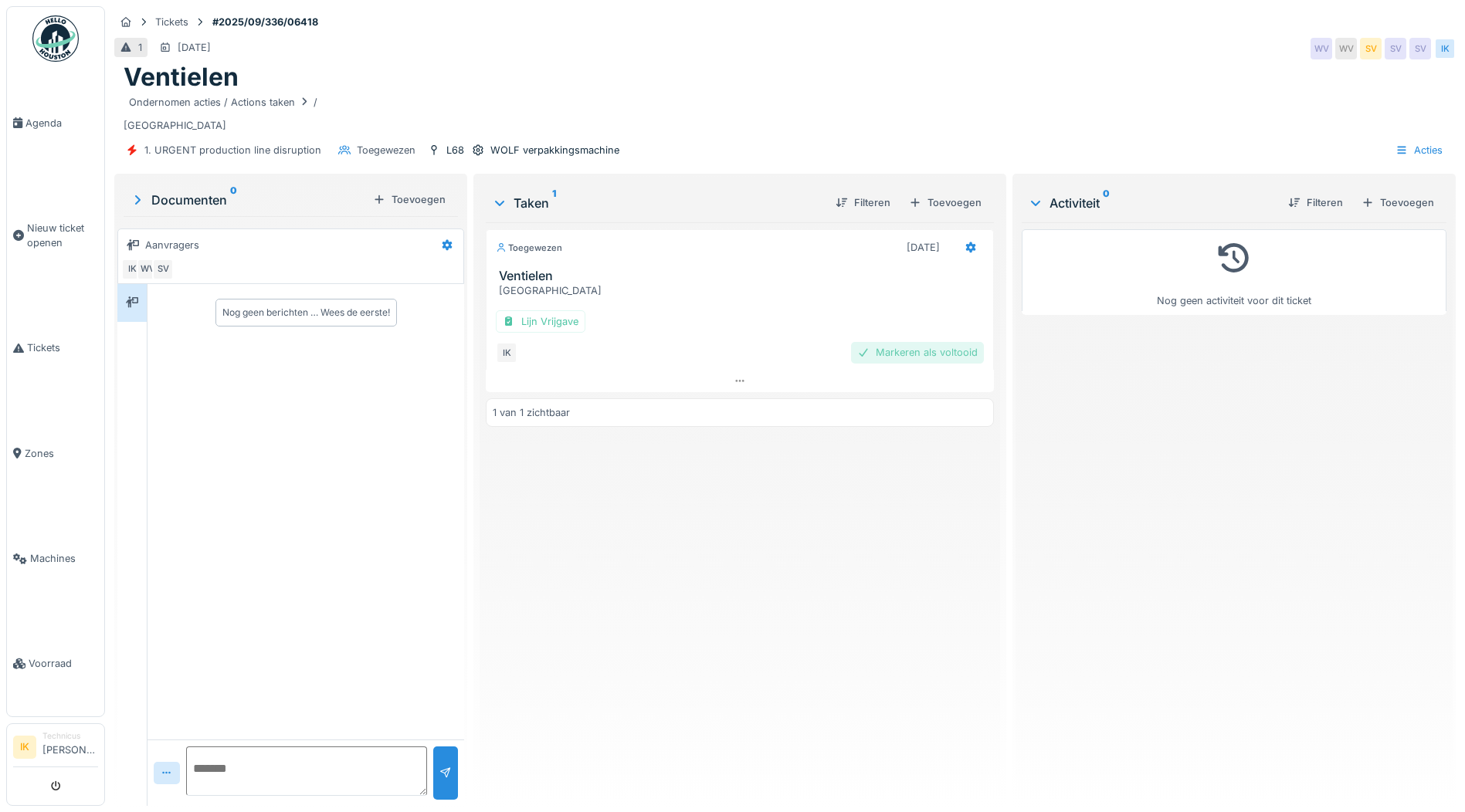
click at [883, 354] on div "Markeren als voltooid" at bounding box center [917, 353] width 133 height 21
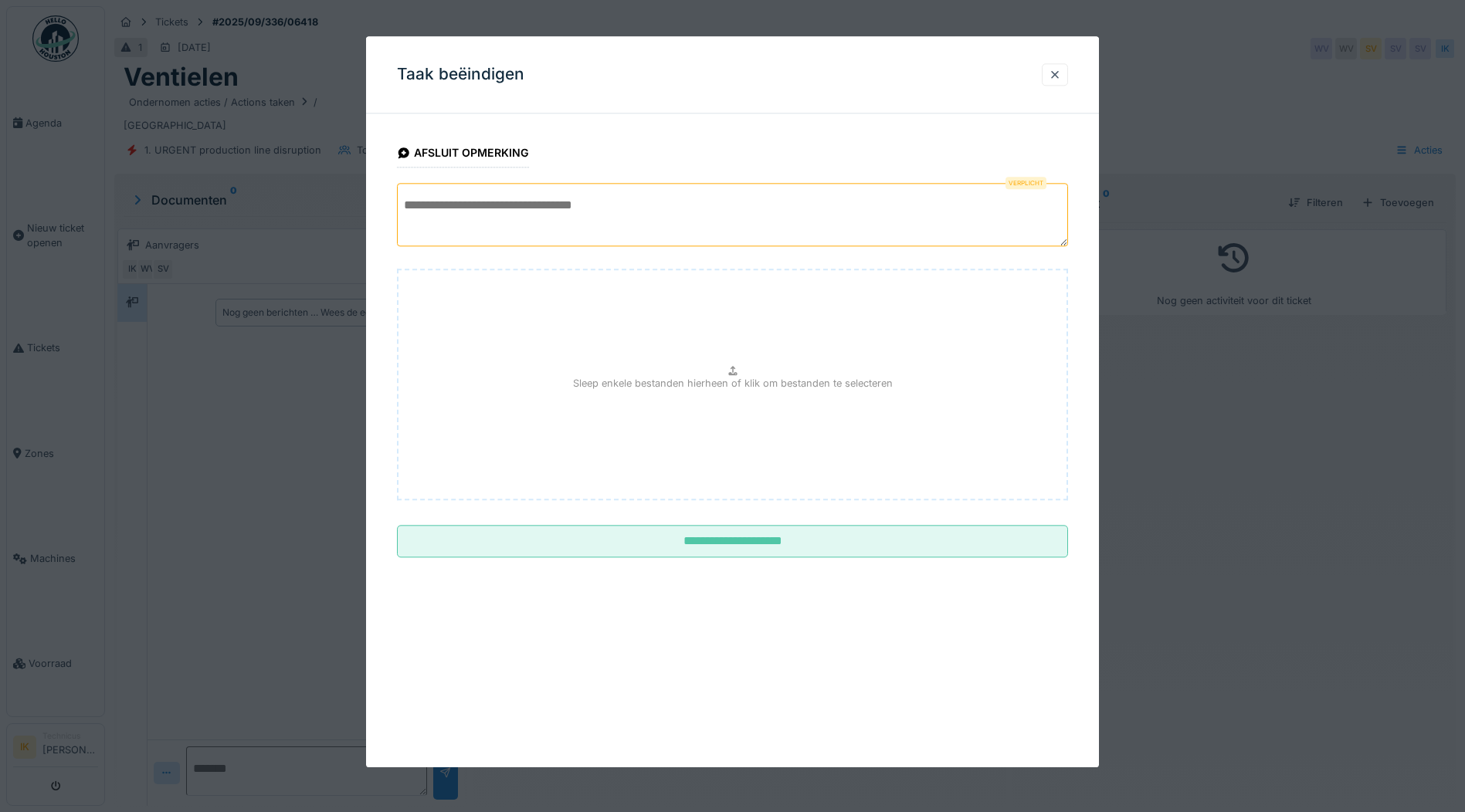
click at [460, 199] on textarea at bounding box center [733, 215] width 671 height 64
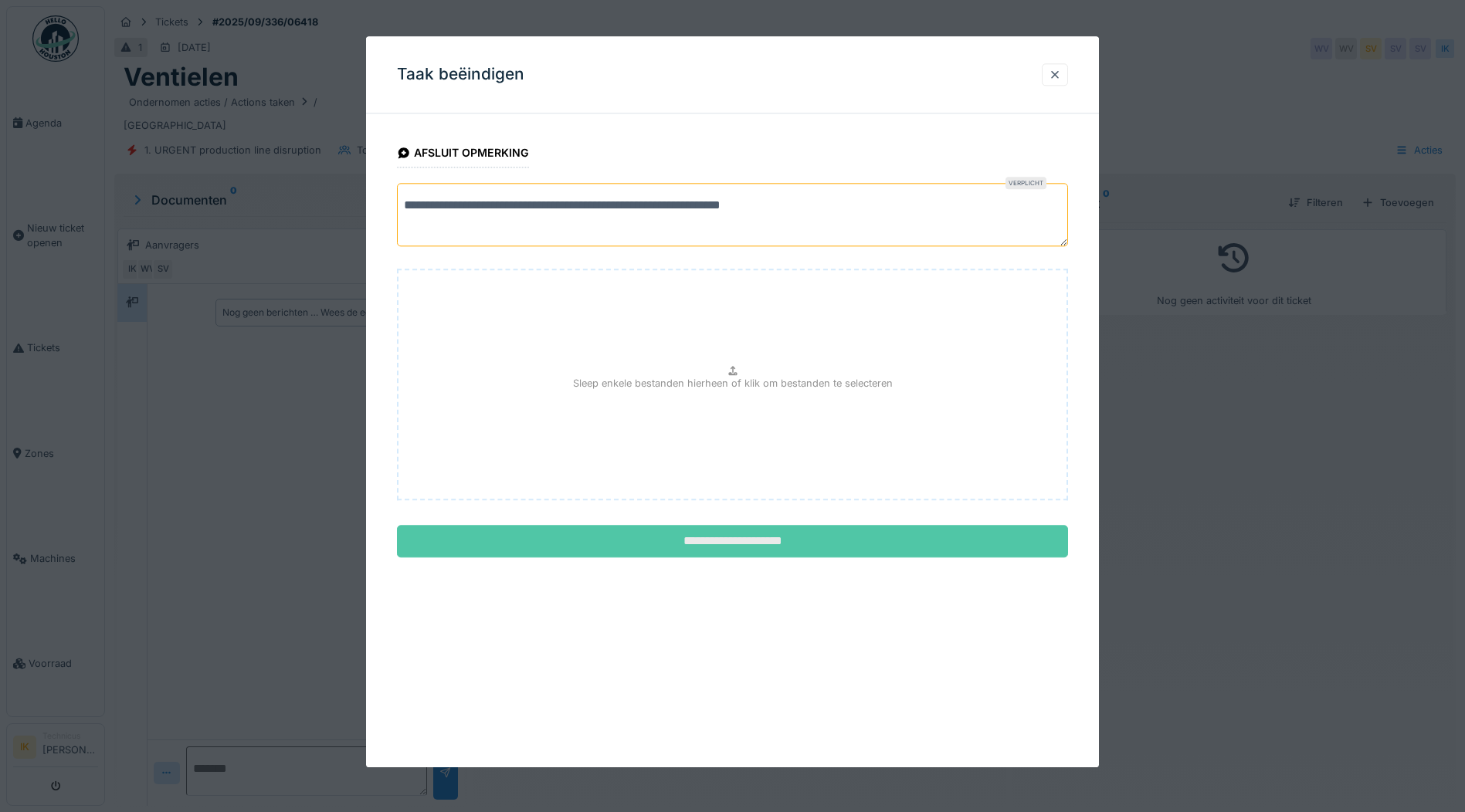
type textarea "**********"
click at [761, 544] on input "**********" at bounding box center [733, 542] width 671 height 33
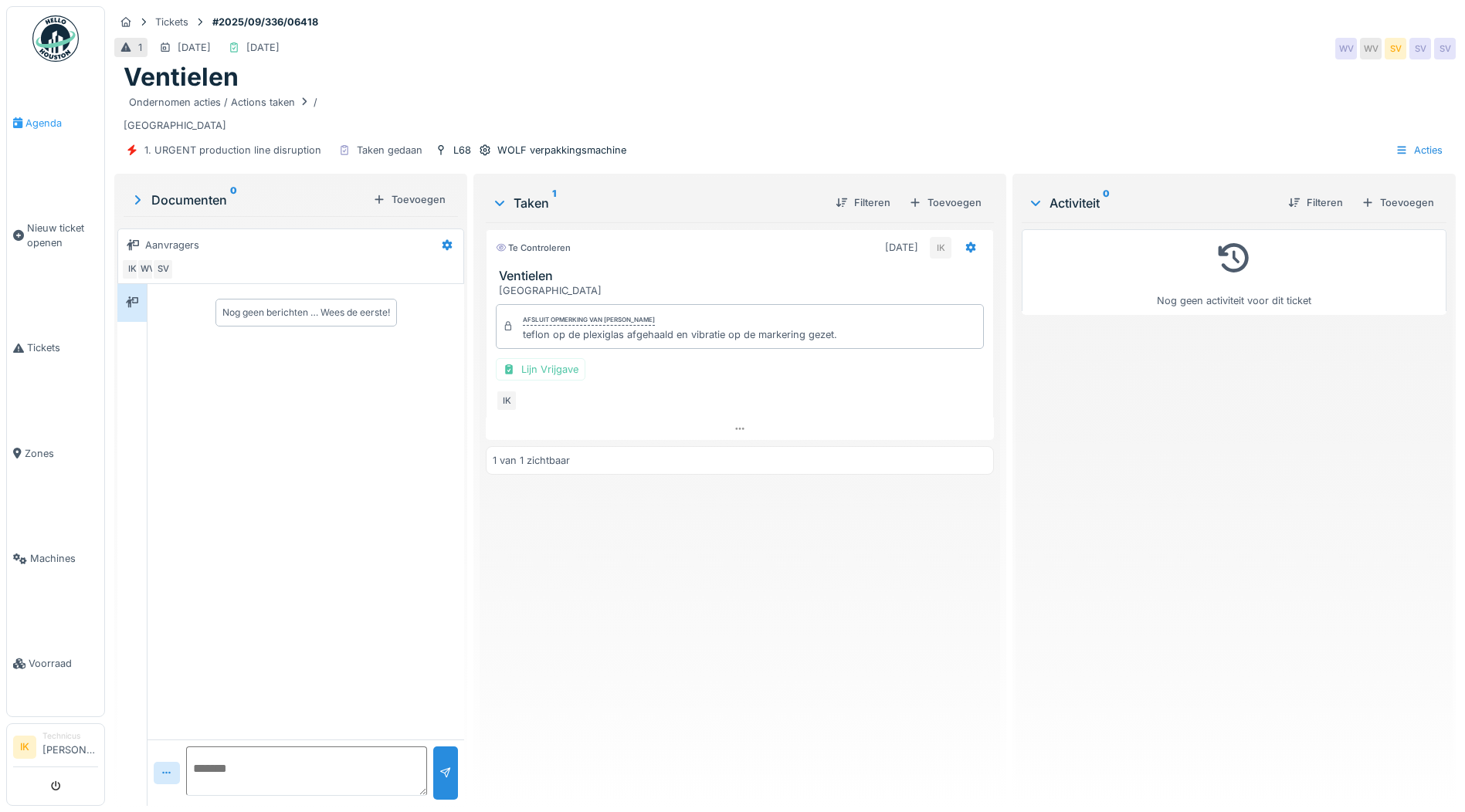
click at [41, 119] on span "Agenda" at bounding box center [61, 122] width 72 height 14
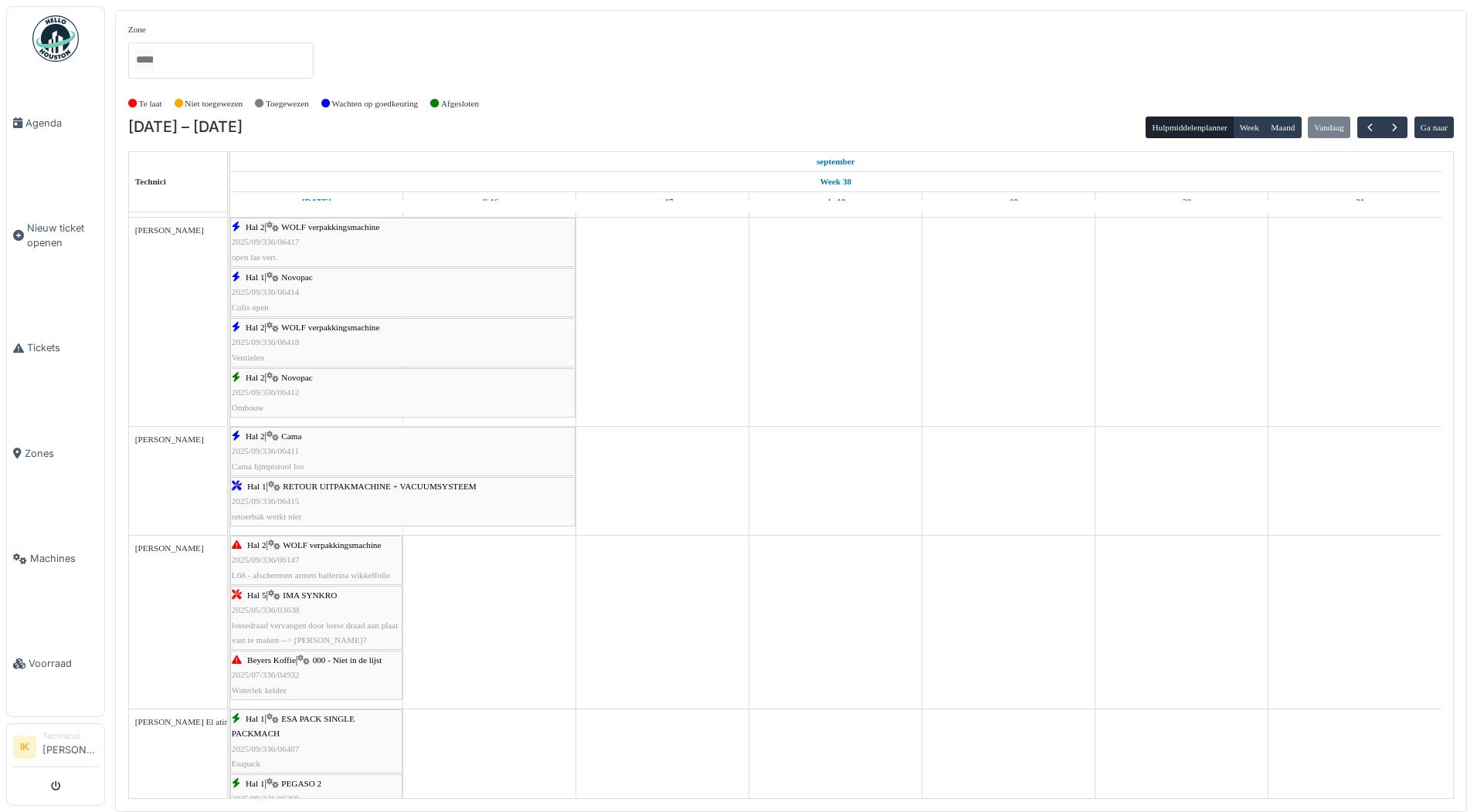
scroll to position [1544, 0]
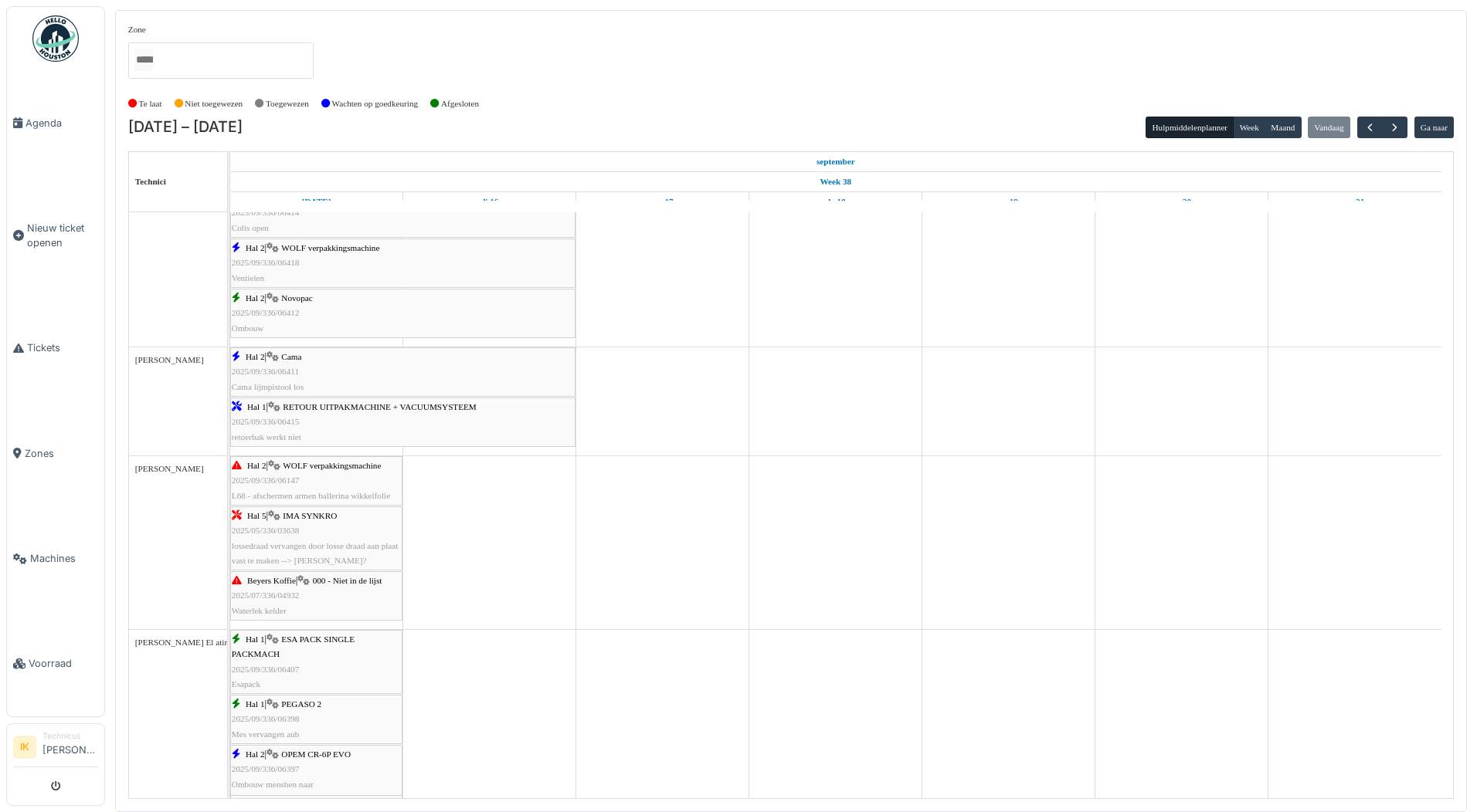
click at [324, 423] on div "Hal 1 | RETOUR UITPAKMACHINE + VACUUMSYSTEEM 2025/09/336/06415 retoerbak werkt …" at bounding box center [402, 422] width 342 height 44
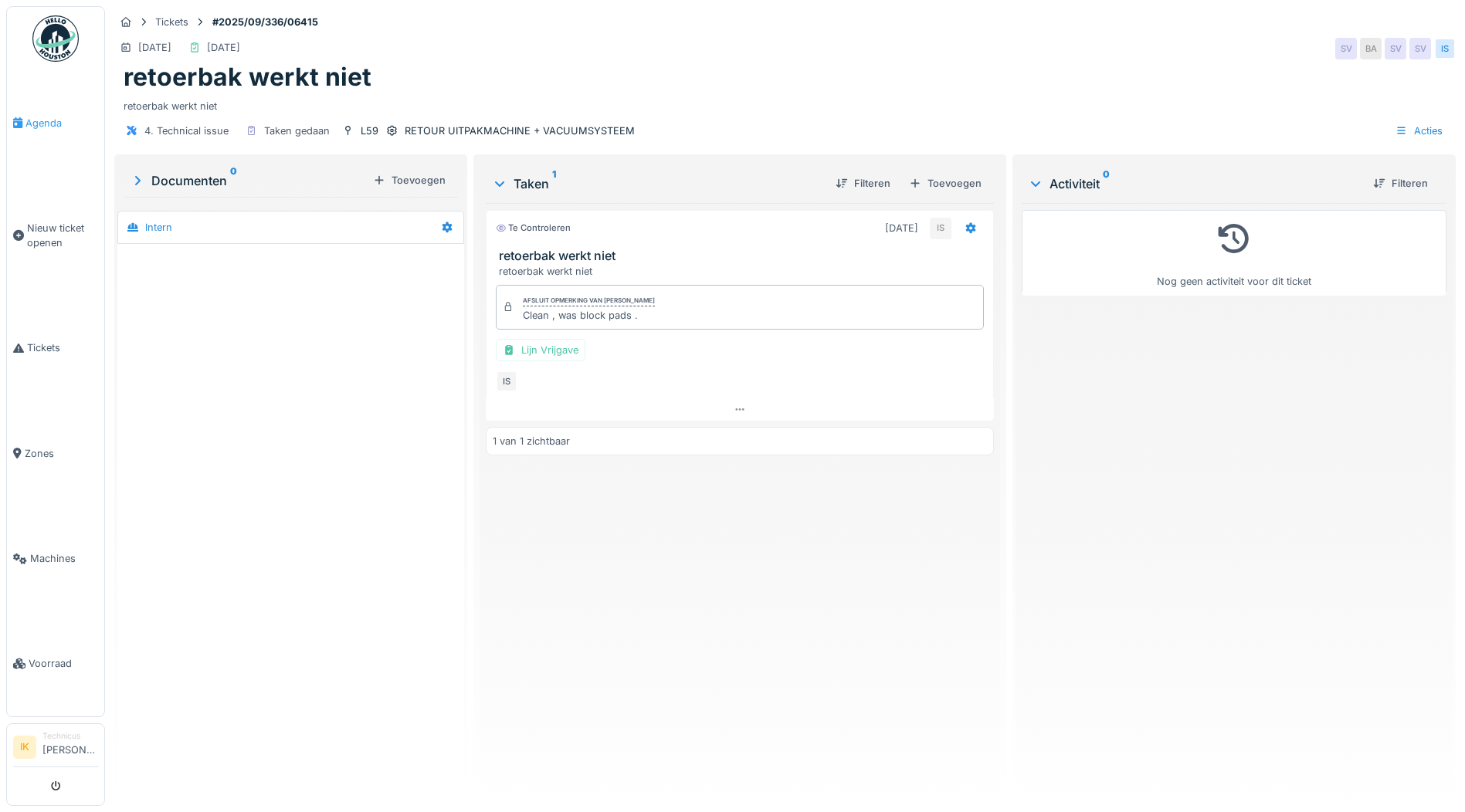
click at [37, 122] on span "Agenda" at bounding box center [61, 122] width 72 height 14
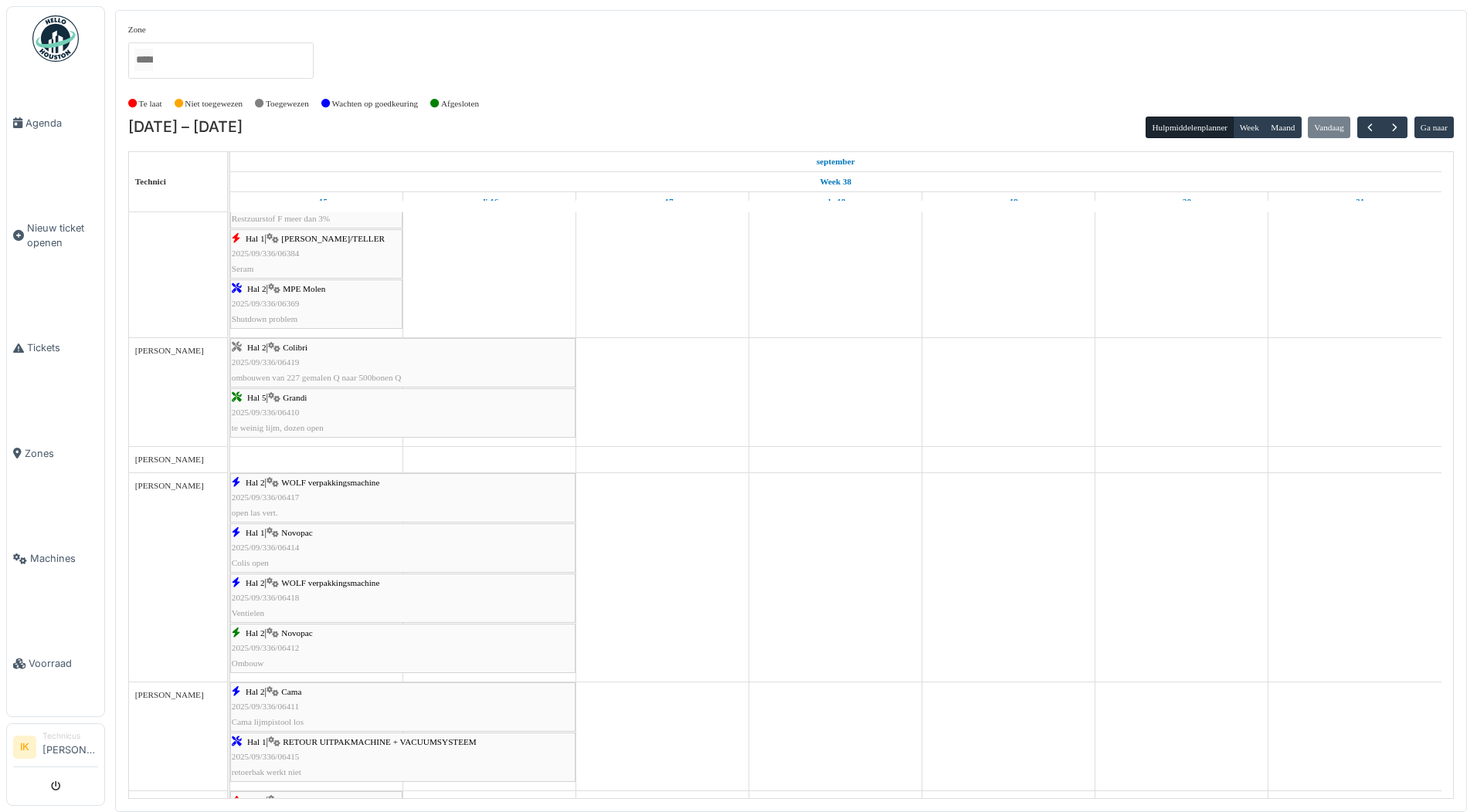
scroll to position [1235, 0]
